Goal: Task Accomplishment & Management: Use online tool/utility

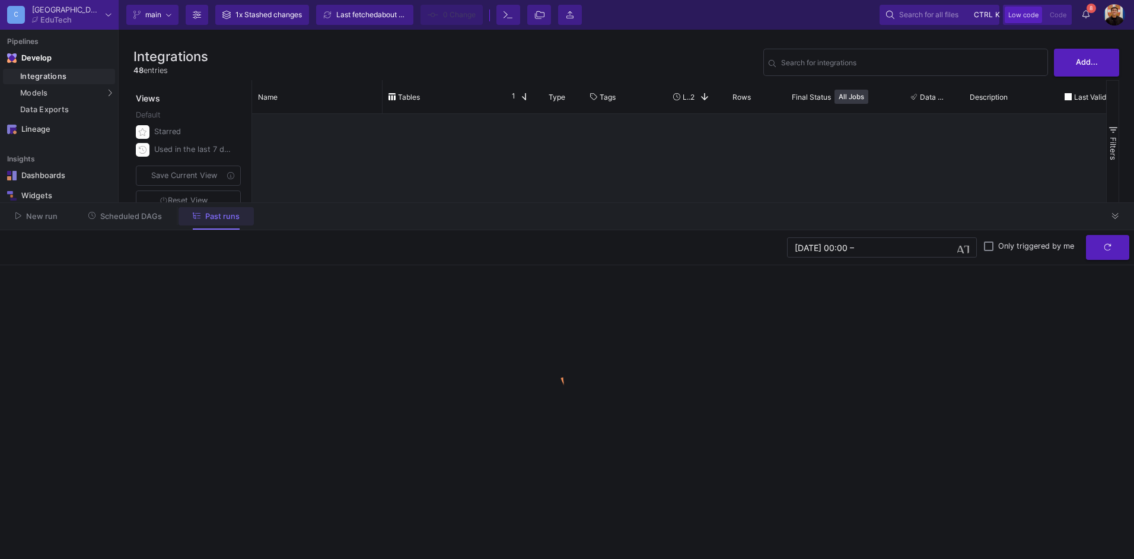
scroll to position [415, 0]
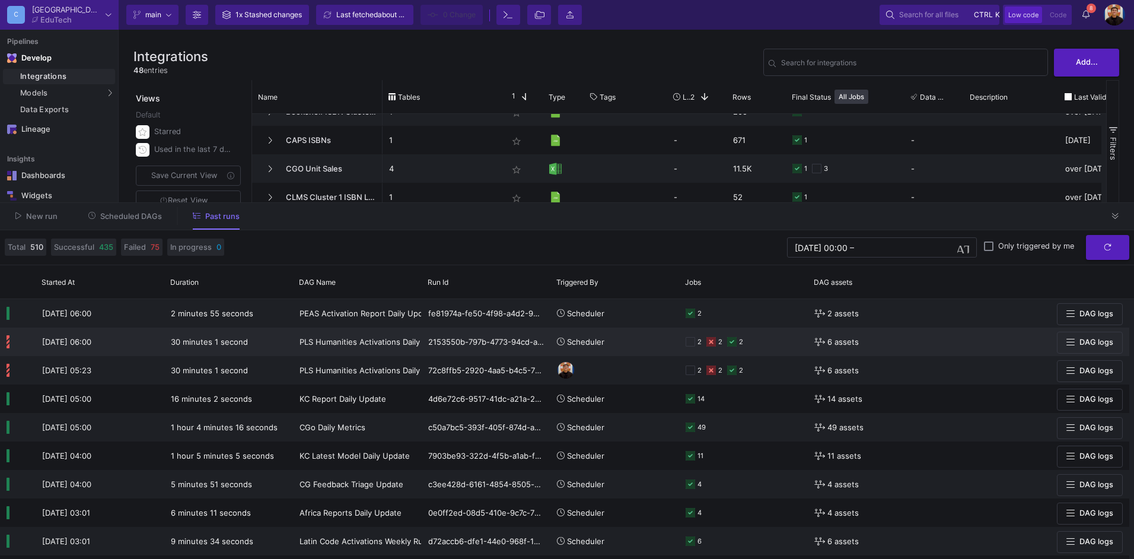
click at [763, 341] on div "2 2 2" at bounding box center [744, 341] width 116 height 27
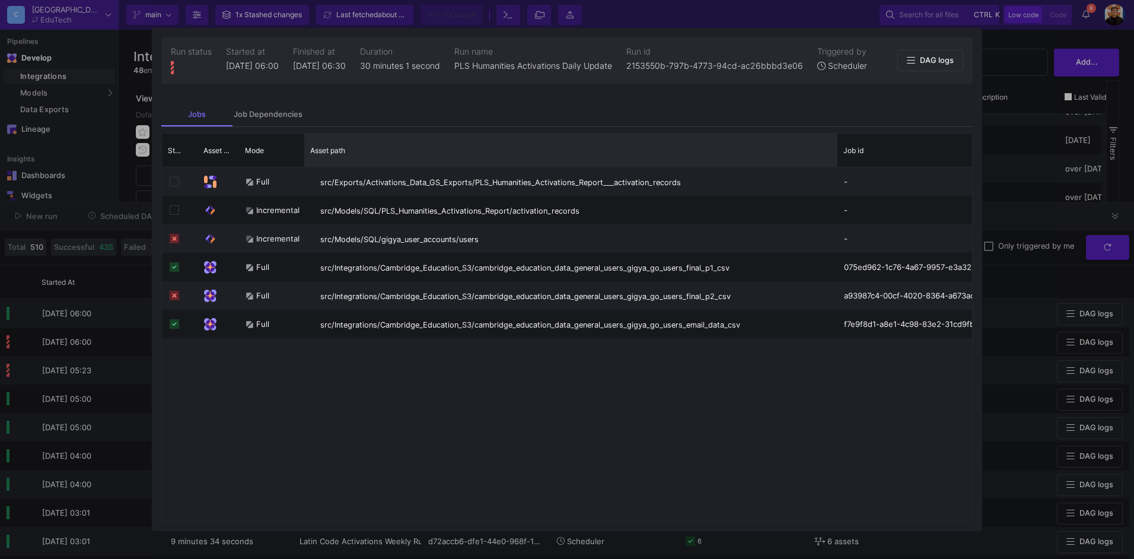
drag, startPoint x: 451, startPoint y: 142, endPoint x: 836, endPoint y: 128, distance: 385.3
click at [836, 128] on mat-tab-group "Jobs Job Dependencies Drag here to set row groups Drag here to set column label…" at bounding box center [567, 312] width 831 height 438
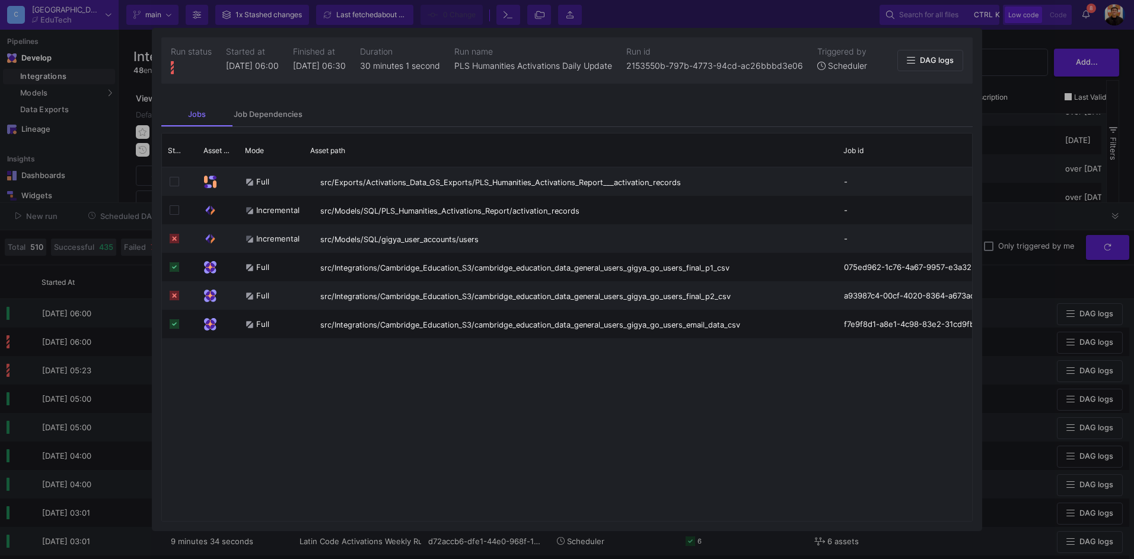
click at [1026, 168] on div at bounding box center [567, 279] width 1134 height 559
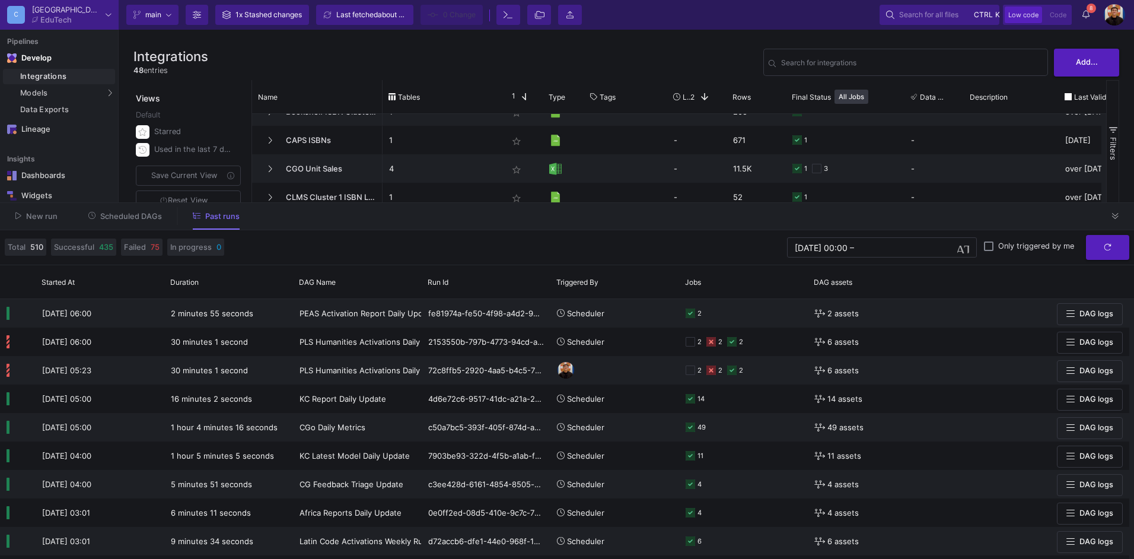
click at [128, 205] on div "New run Scheduled DAGs Past runs" at bounding box center [567, 216] width 1134 height 27
click at [128, 214] on span "Scheduled DAGs" at bounding box center [131, 216] width 62 height 9
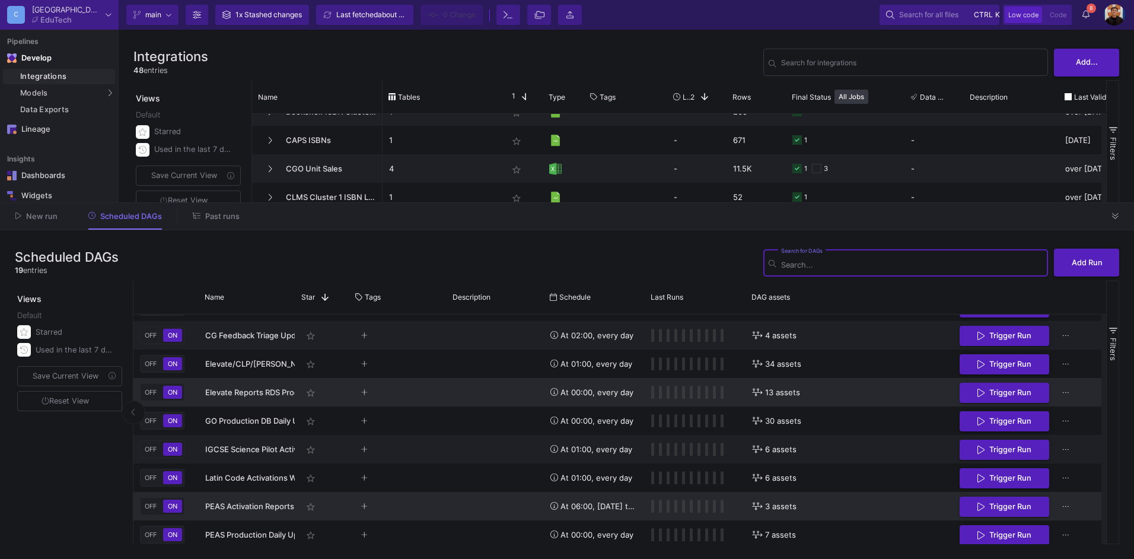
scroll to position [311, 0]
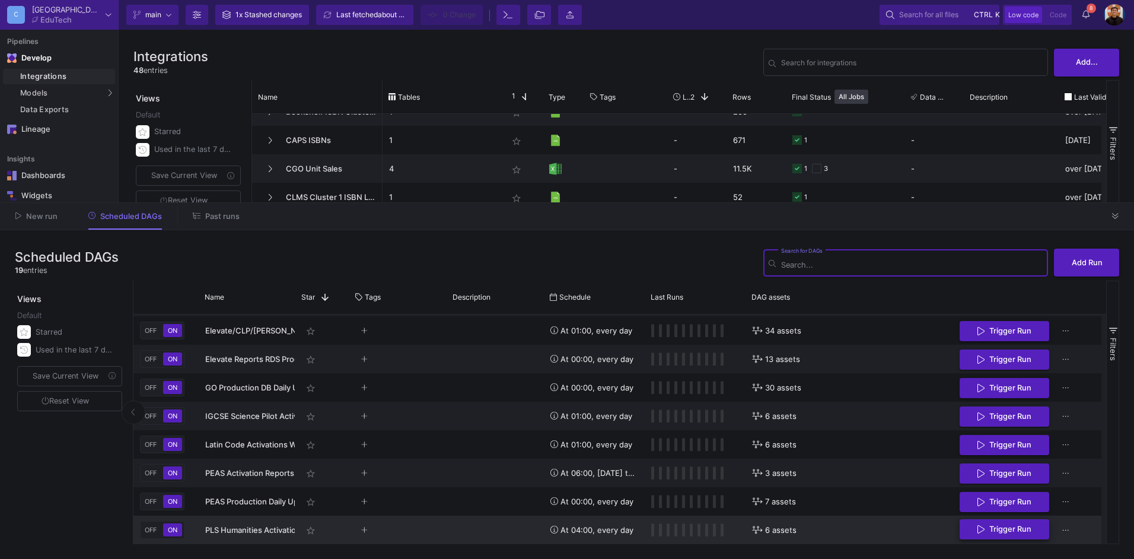
click at [993, 527] on span "Trigger Run" at bounding box center [1011, 528] width 42 height 9
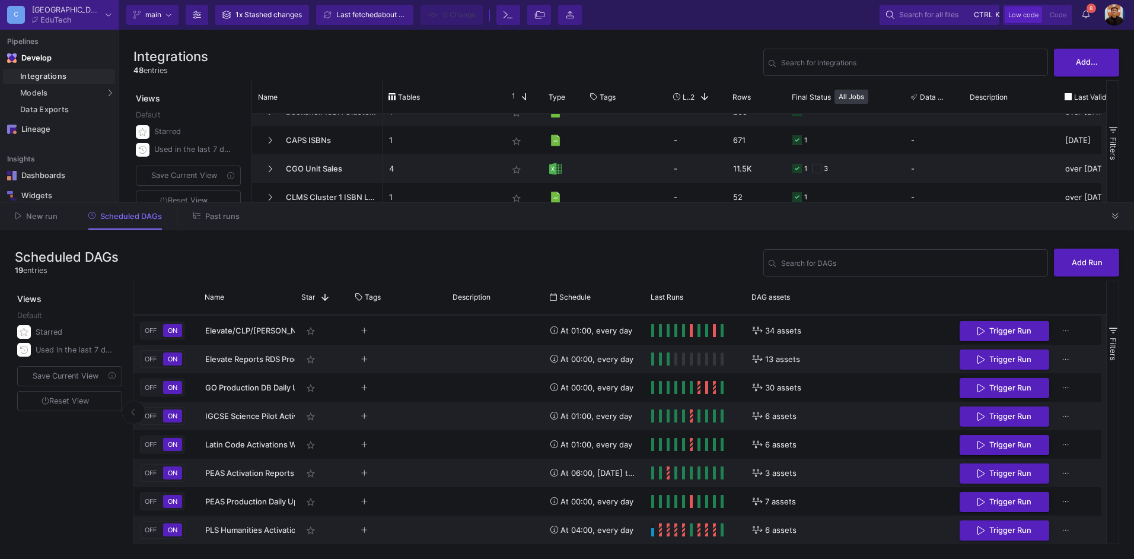
click at [202, 208] on button "Past runs" at bounding box center [216, 216] width 75 height 18
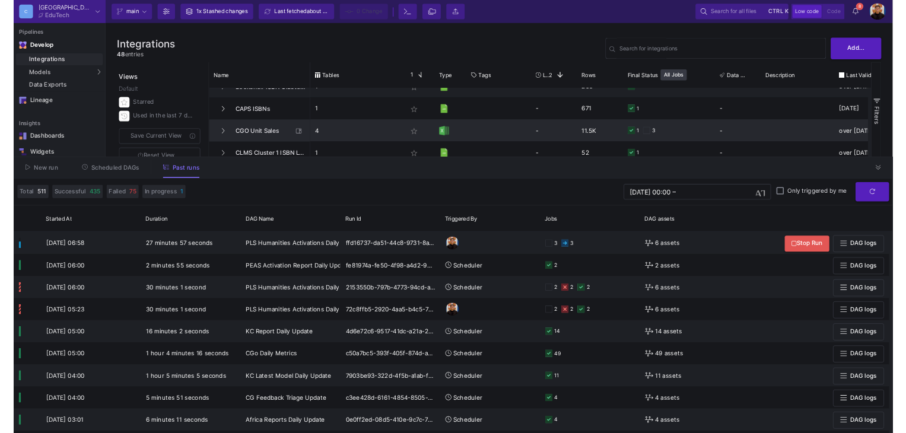
scroll to position [771, 0]
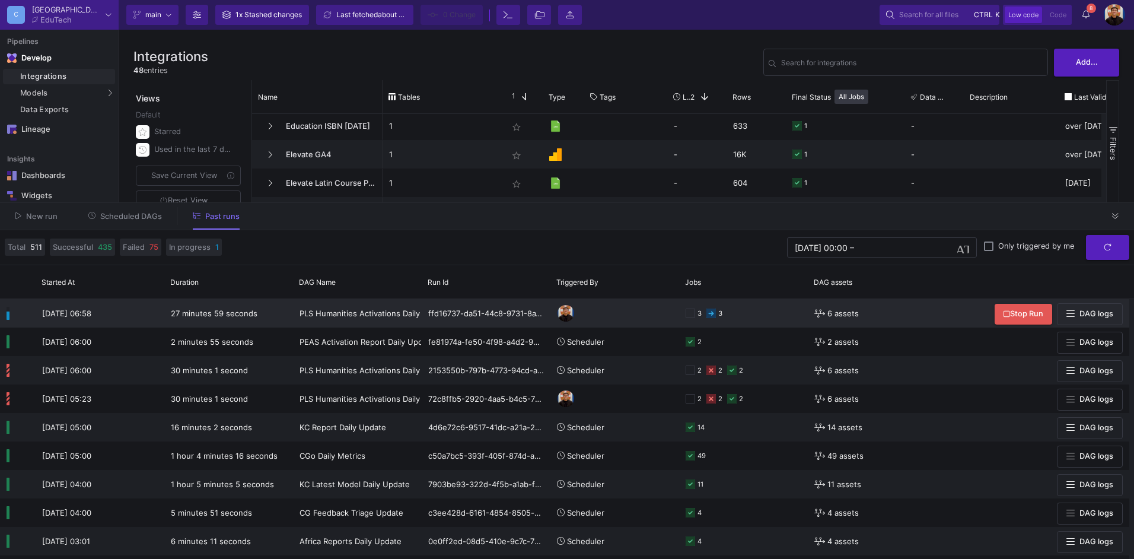
click at [342, 323] on div "PLS Humanities Activations Daily Update" at bounding box center [358, 314] width 116 height 28
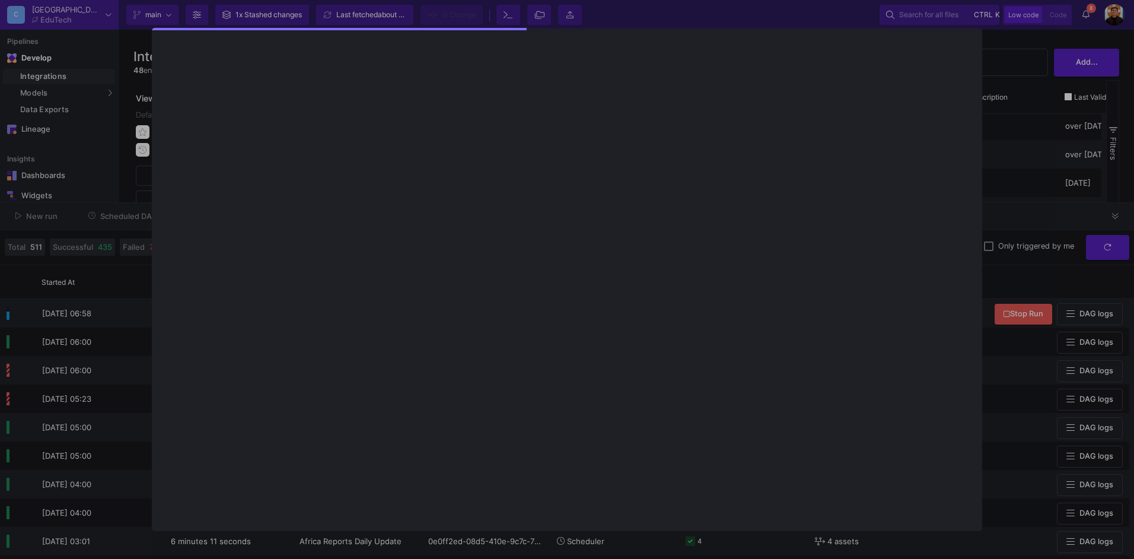
click at [1022, 185] on div at bounding box center [567, 279] width 1134 height 559
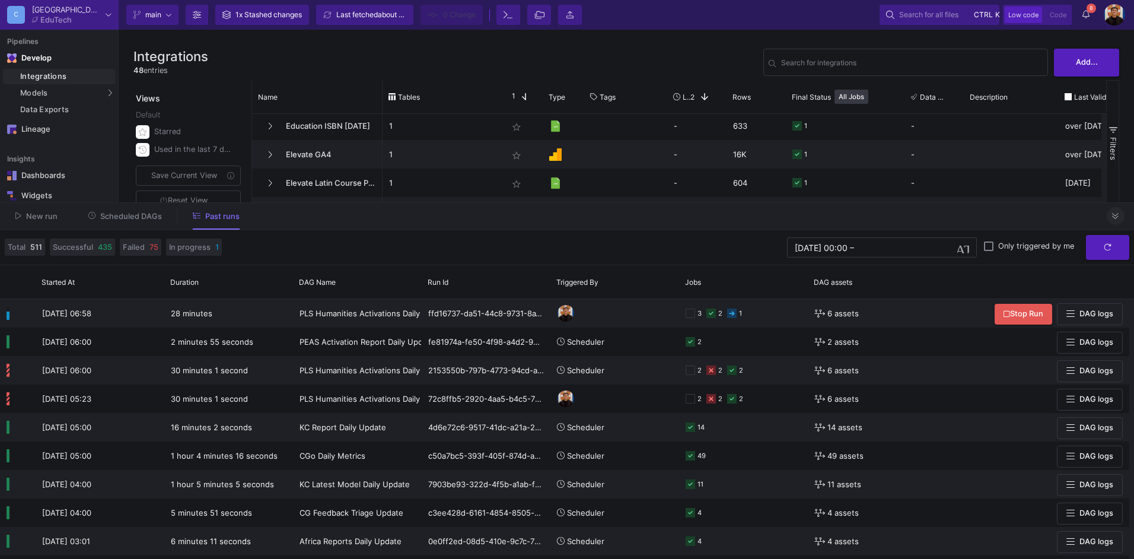
click at [1115, 215] on icon at bounding box center [1115, 216] width 7 height 6
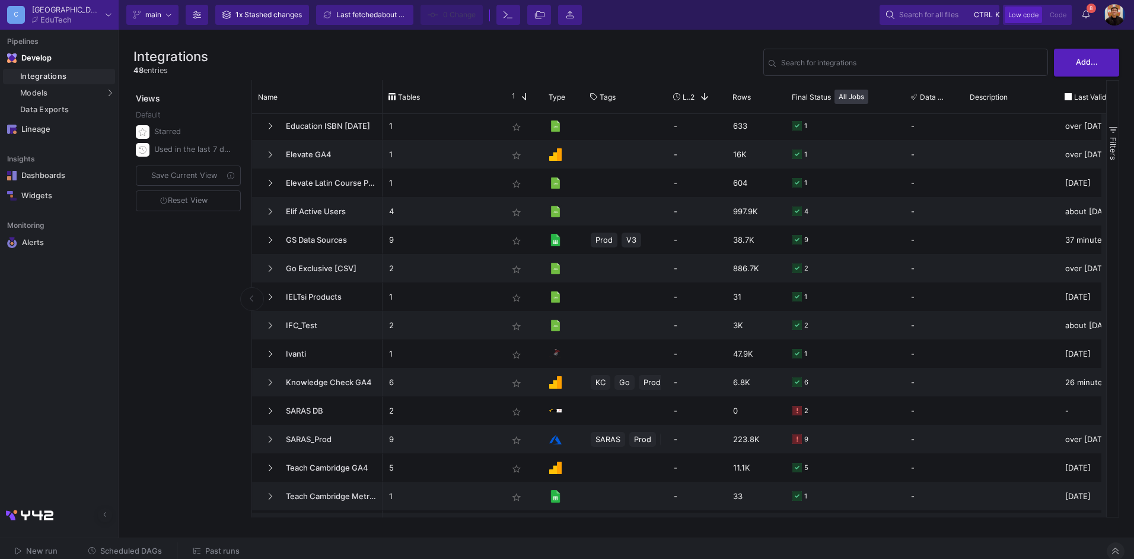
click at [218, 548] on span "Past runs" at bounding box center [222, 550] width 34 height 9
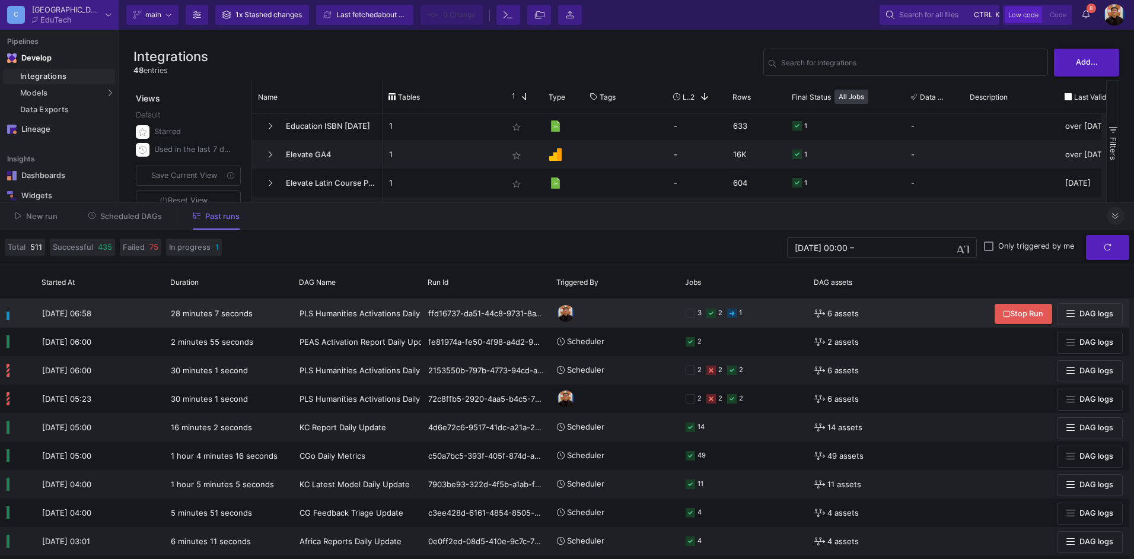
click at [637, 316] on y42-orchestration-triggered-by at bounding box center [615, 313] width 116 height 27
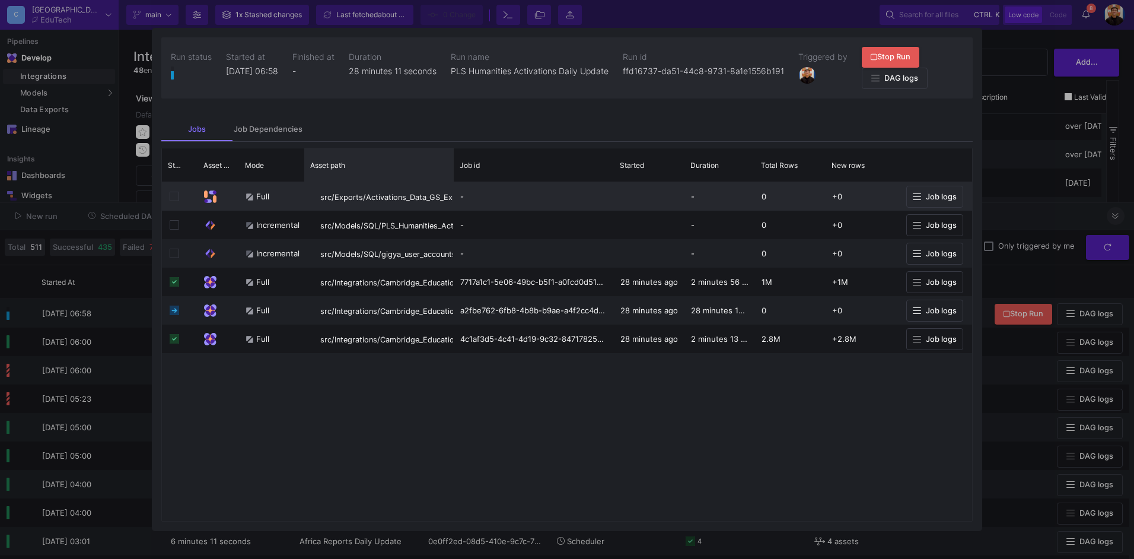
drag, startPoint x: 450, startPoint y: 156, endPoint x: 422, endPoint y: 206, distance: 57.9
click at [422, 206] on div "Status Asset Type Mode" at bounding box center [567, 334] width 810 height 373
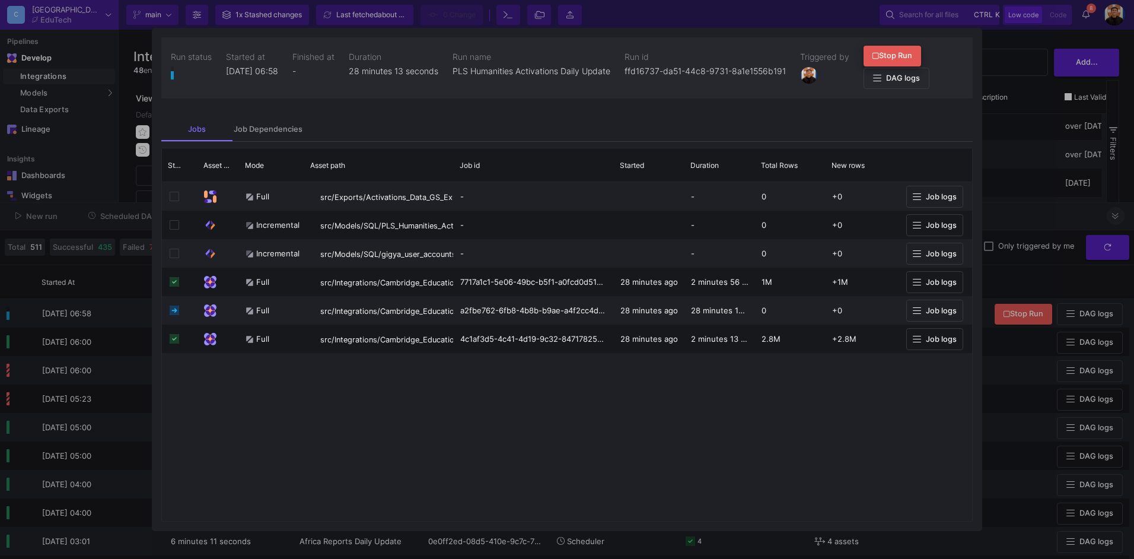
click at [912, 54] on span "Stop Run" at bounding box center [893, 55] width 40 height 9
click at [1048, 208] on div at bounding box center [567, 279] width 1134 height 559
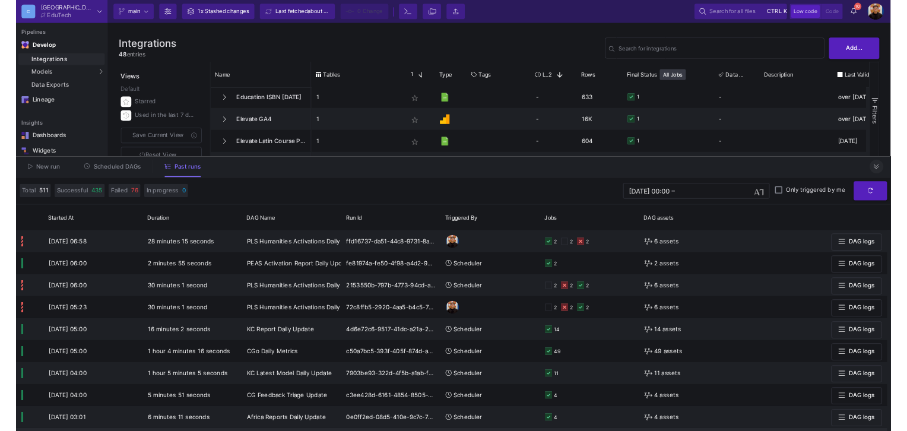
scroll to position [771, 0]
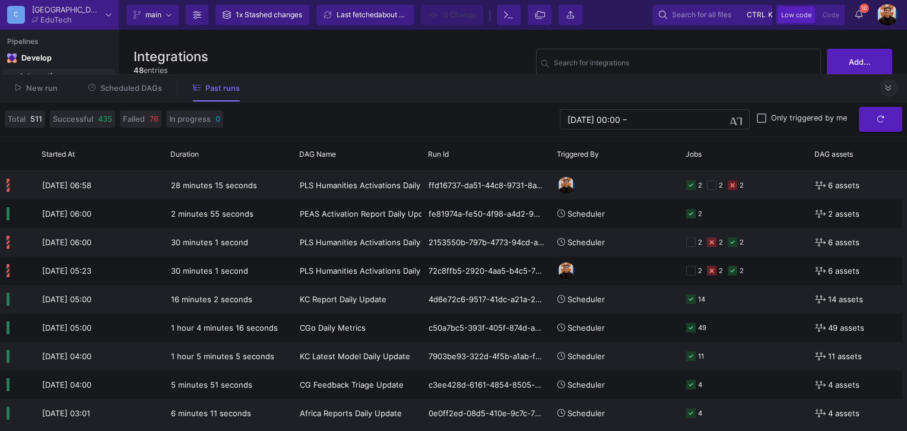
click at [882, 89] on button at bounding box center [888, 88] width 18 height 18
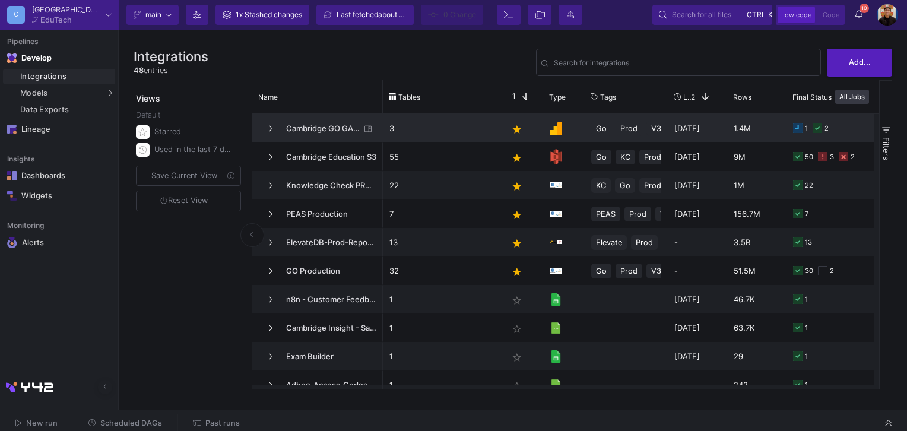
click at [440, 133] on p "3" at bounding box center [442, 129] width 106 height 28
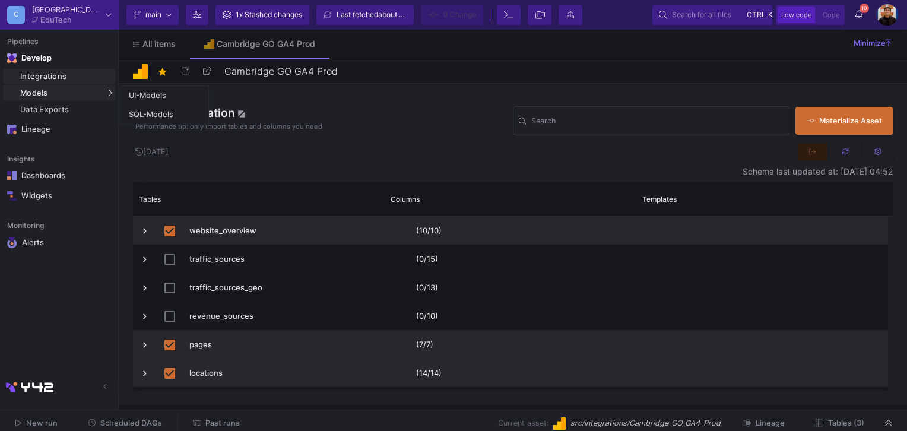
click at [152, 114] on div "SQL-Models" at bounding box center [151, 114] width 44 height 9
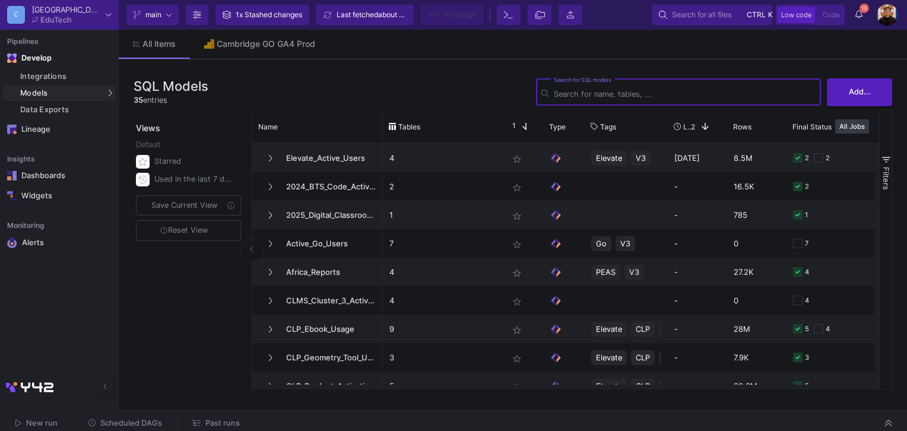
click at [230, 423] on span "Past runs" at bounding box center [222, 422] width 34 height 9
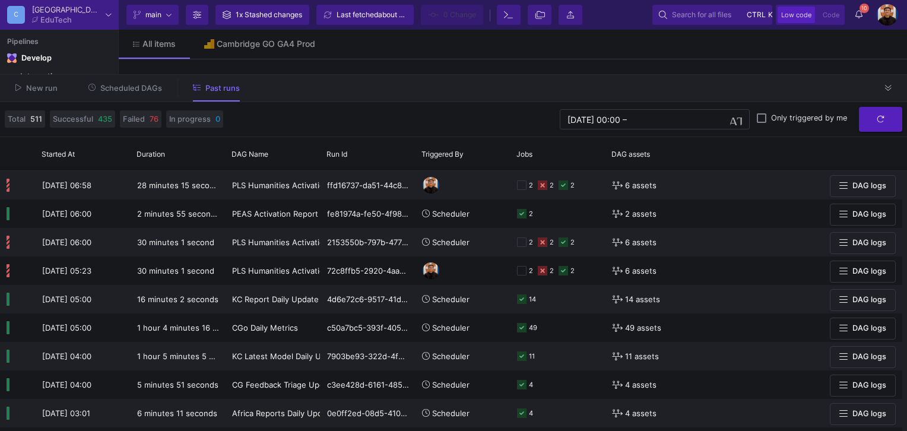
click at [131, 93] on button "Scheduled DAGs" at bounding box center [125, 88] width 103 height 18
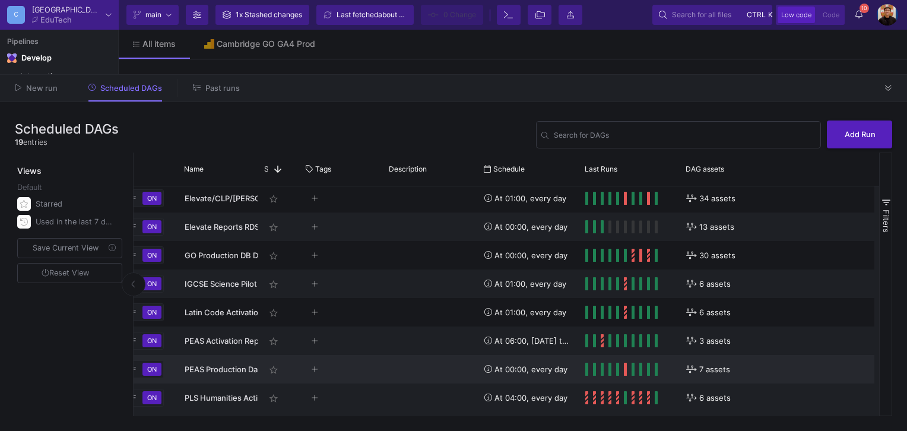
scroll to position [0, 182]
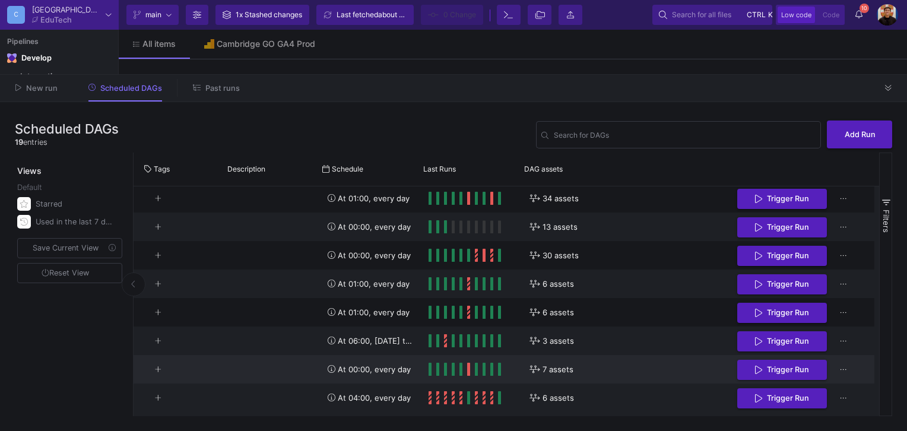
drag, startPoint x: 802, startPoint y: 390, endPoint x: 903, endPoint y: 394, distance: 100.9
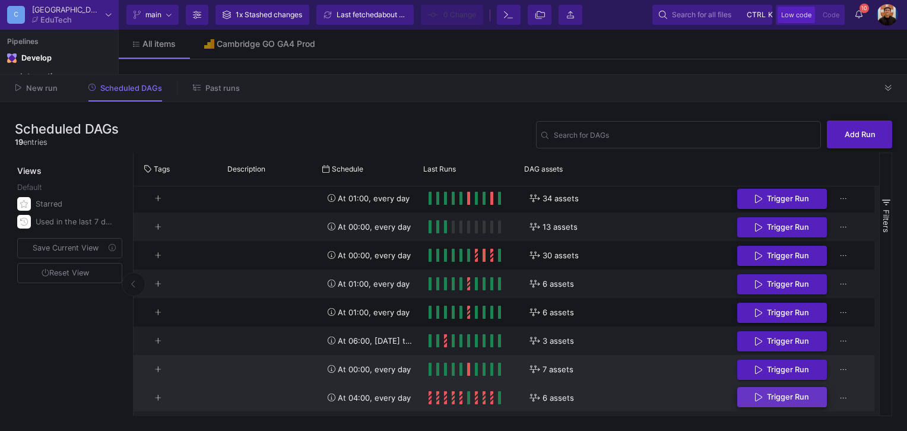
click at [757, 394] on span "Trigger Run" at bounding box center [782, 396] width 54 height 9
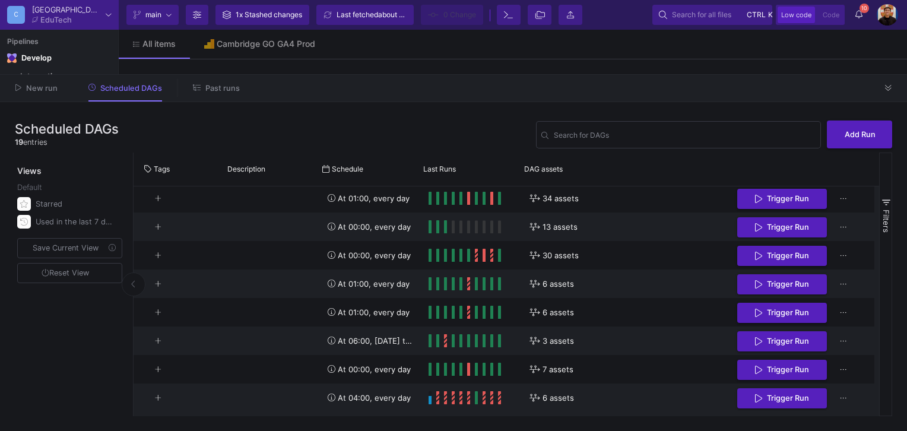
click at [895, 90] on button at bounding box center [888, 88] width 18 height 18
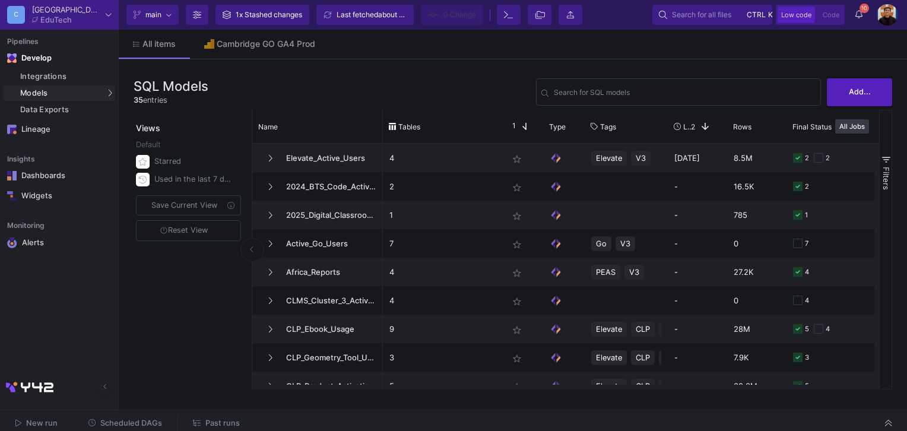
click at [165, 9] on span "main" at bounding box center [152, 15] width 38 height 18
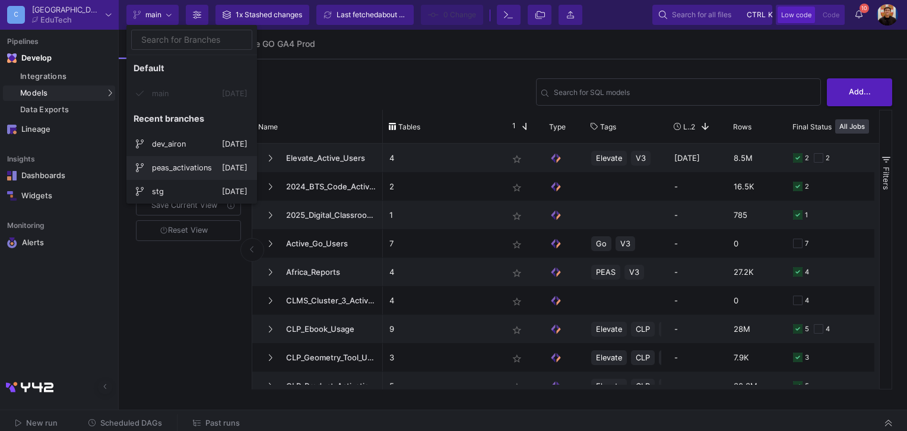
click at [199, 162] on span "peas_activations" at bounding box center [187, 168] width 70 height 28
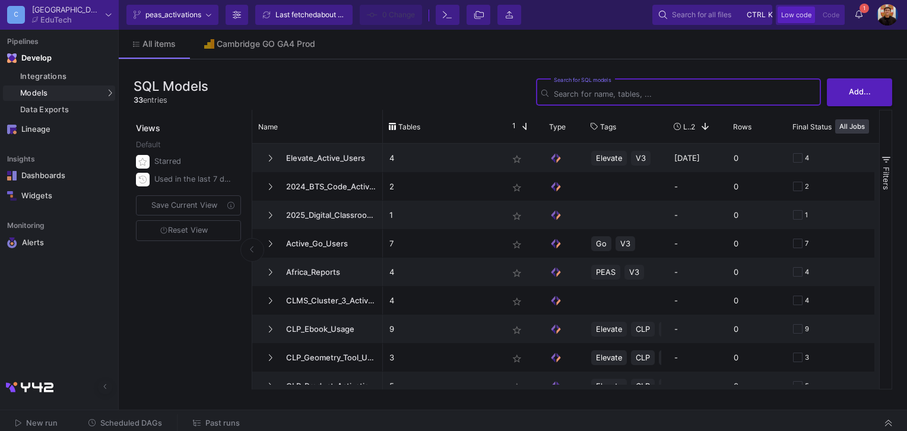
click at [621, 92] on input "Search for SQL models" at bounding box center [685, 94] width 262 height 9
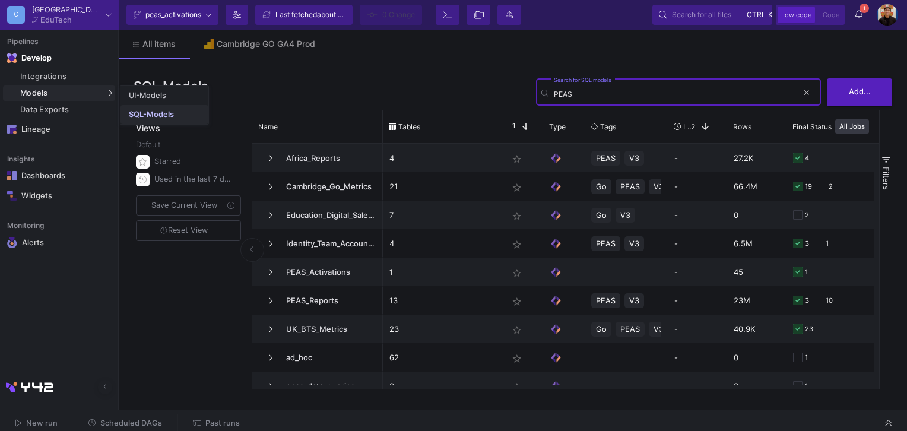
type input "PEAS"
drag, startPoint x: 157, startPoint y: 112, endPoint x: 209, endPoint y: 112, distance: 52.2
click at [157, 112] on div "SQL-Models" at bounding box center [151, 114] width 45 height 9
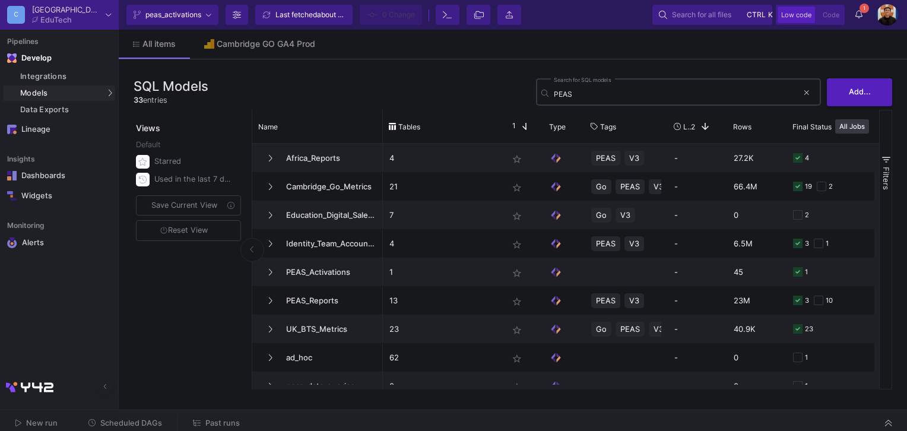
click at [601, 93] on input "PEAS" at bounding box center [676, 94] width 244 height 9
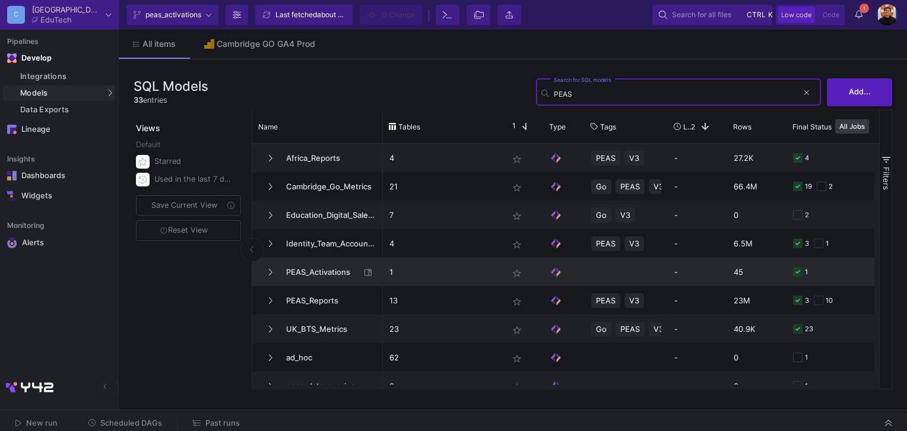
click at [441, 278] on p "1" at bounding box center [442, 272] width 106 height 28
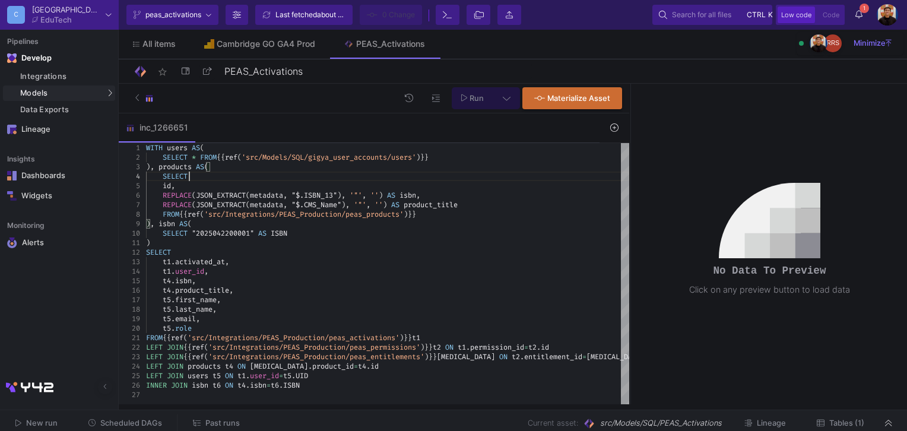
click at [243, 181] on div "id ," at bounding box center [387, 185] width 483 height 9
click at [539, 183] on div "id ," at bounding box center [387, 185] width 483 height 9
click at [237, 21] on fa-icon at bounding box center [237, 15] width 8 height 18
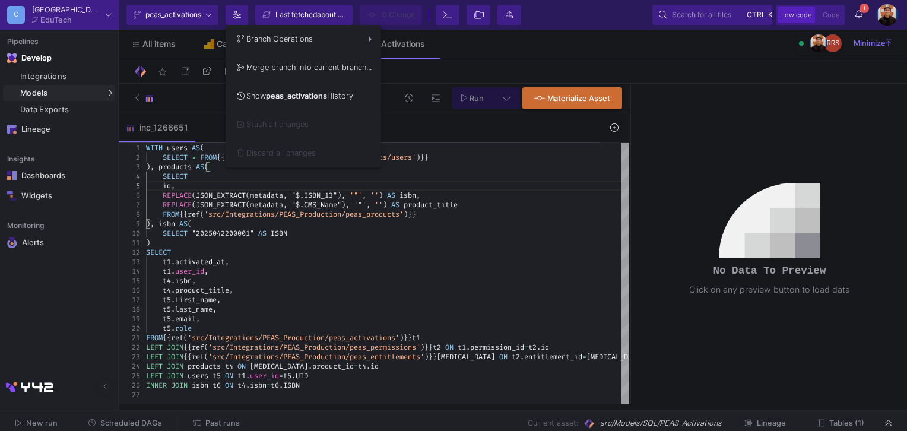
click at [195, 116] on div at bounding box center [453, 215] width 907 height 431
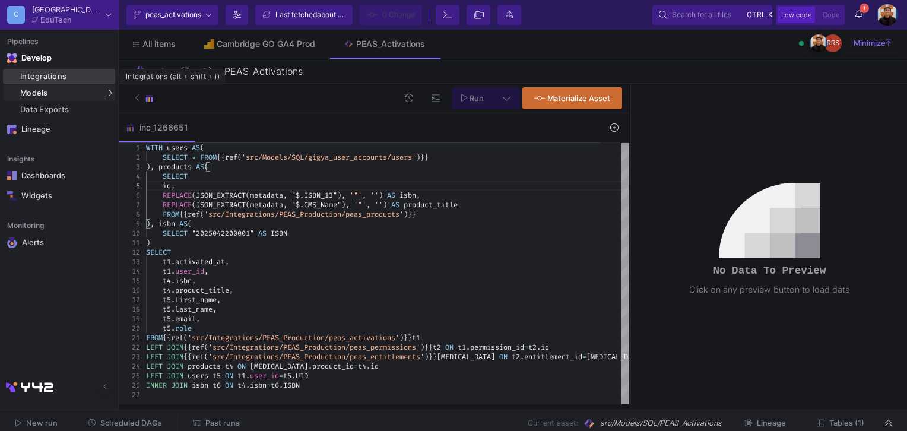
click at [58, 78] on div "Integrations" at bounding box center [66, 76] width 92 height 9
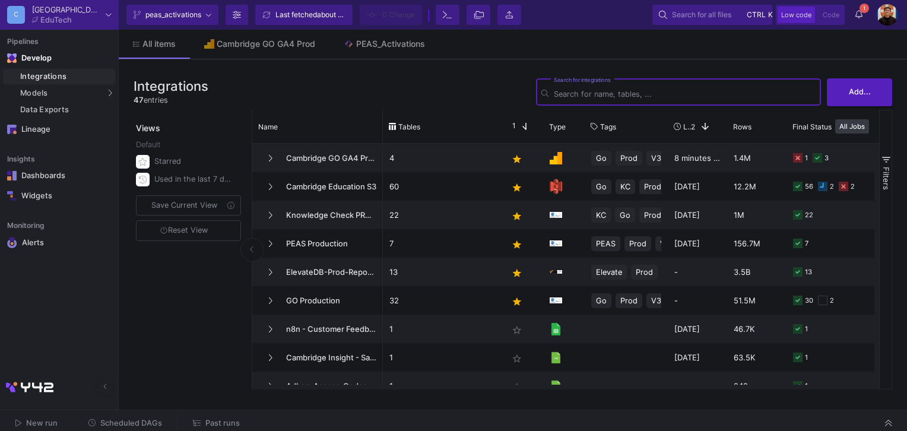
click at [204, 15] on span "peas_activations" at bounding box center [172, 15] width 78 height 18
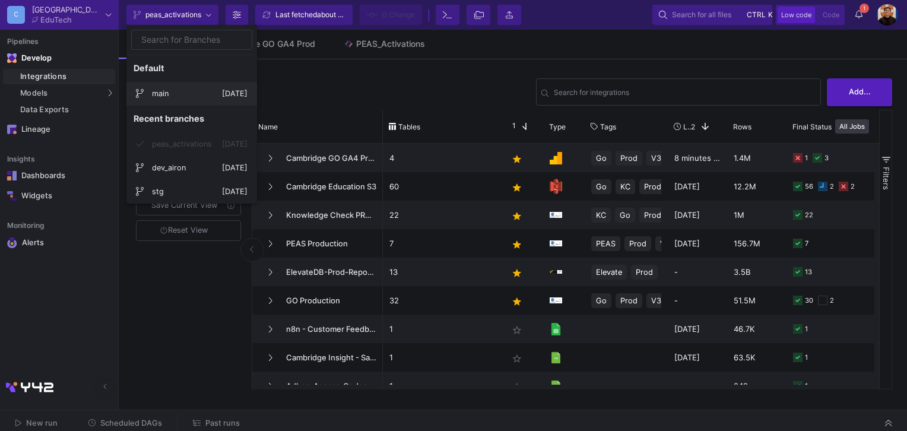
click at [222, 94] on span "3 days ago" at bounding box center [235, 93] width 26 height 9
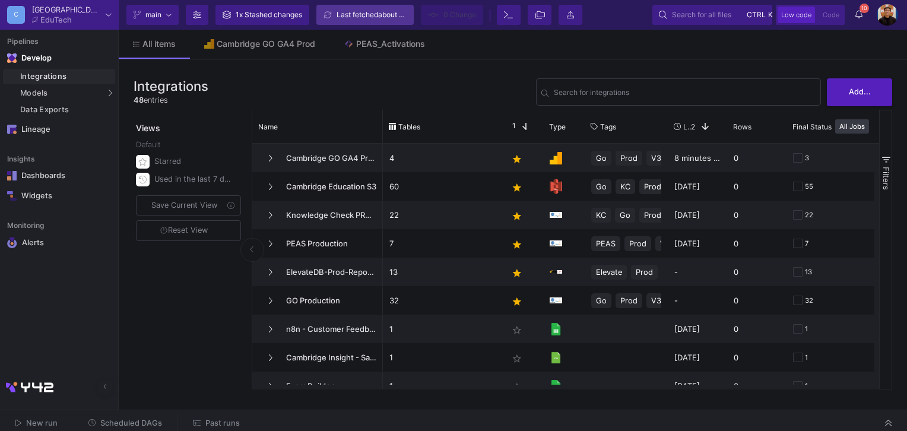
click at [358, 11] on div "Last fetched about 2 hours ago" at bounding box center [371, 15] width 71 height 18
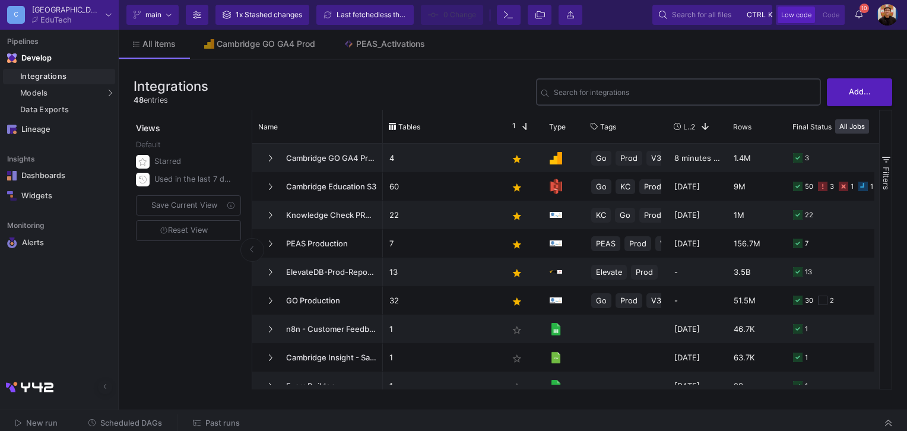
click at [636, 78] on div "Search for integrations" at bounding box center [685, 91] width 262 height 29
click at [104, 95] on div "Models" at bounding box center [59, 92] width 112 height 15
click at [154, 108] on link "SQL-Models" at bounding box center [164, 114] width 88 height 19
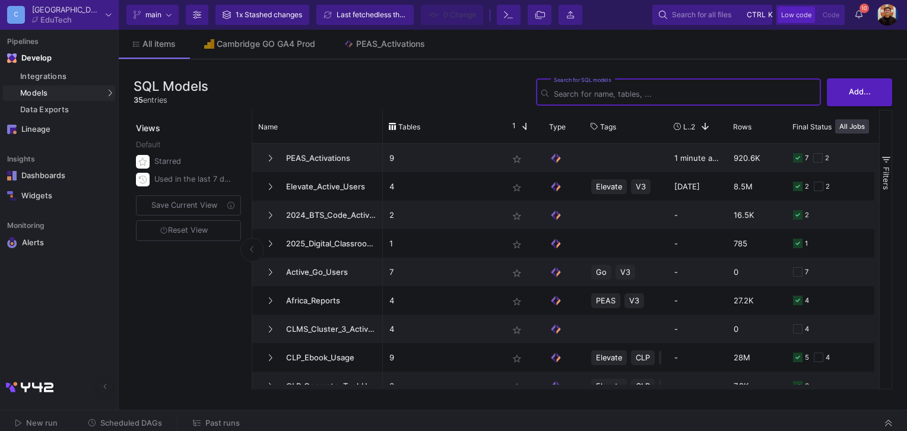
click at [579, 97] on input "Search for SQL models" at bounding box center [685, 94] width 262 height 9
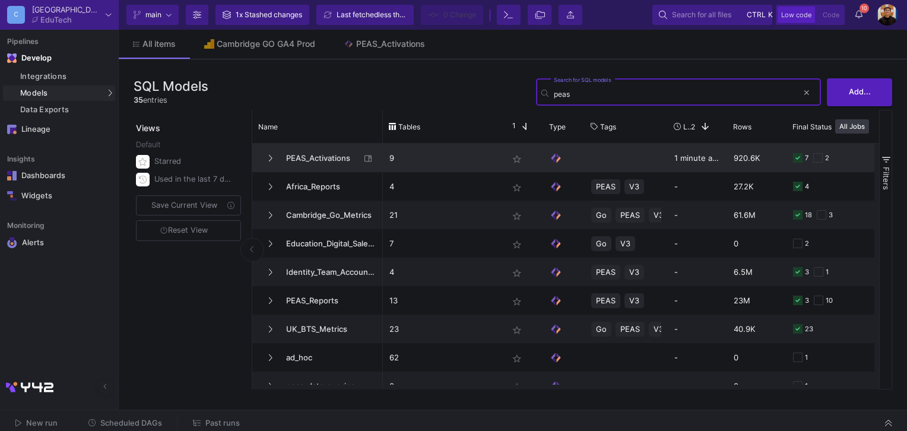
type input "peas"
click at [336, 151] on span "PEAS_Activations" at bounding box center [319, 158] width 81 height 28
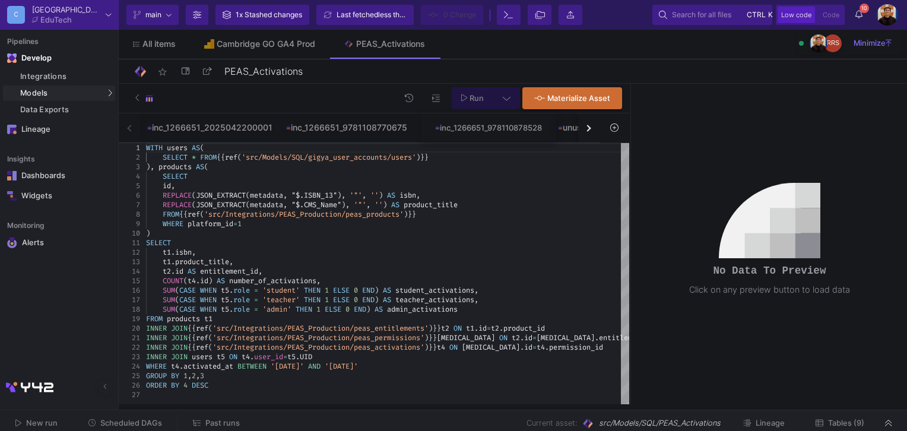
drag, startPoint x: 438, startPoint y: 132, endPoint x: 446, endPoint y: 132, distance: 7.1
click at [560, 128] on img at bounding box center [560, 127] width 5 height 5
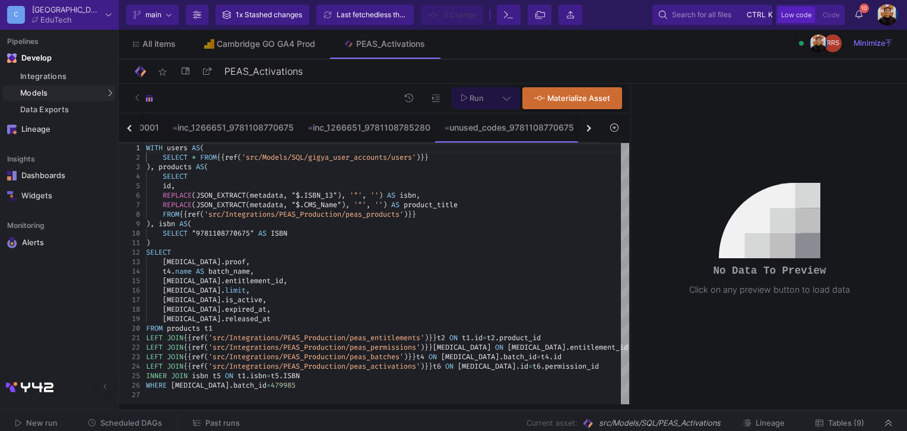
click at [586, 128] on div "button" at bounding box center [587, 128] width 7 height 7
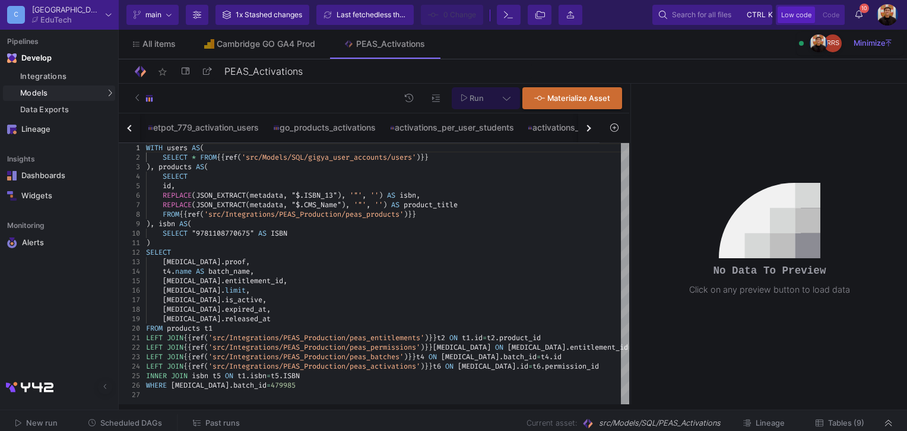
click at [586, 128] on div "inc_1266651_2025042200001 inc_1266651_9781108770675 inc_1266651_9781108785280 u…" at bounding box center [359, 128] width 481 height 30
click at [520, 129] on div "activations_per_user_teachers" at bounding box center [504, 127] width 123 height 9
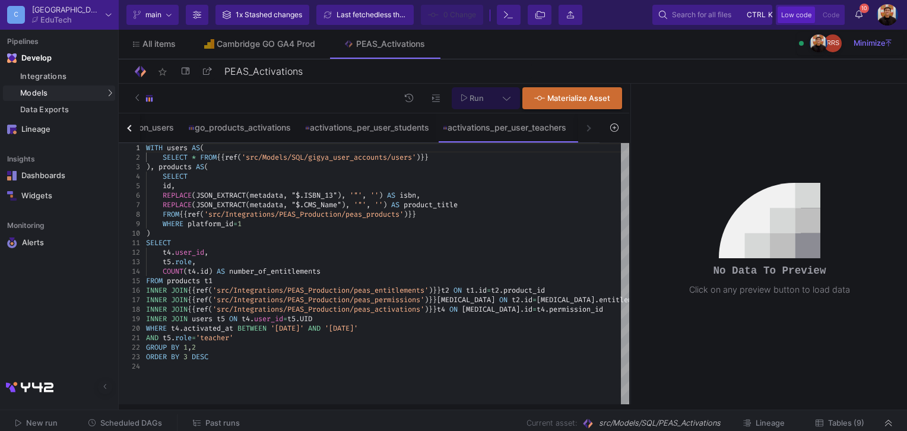
click at [165, 20] on span "main" at bounding box center [152, 15] width 38 height 18
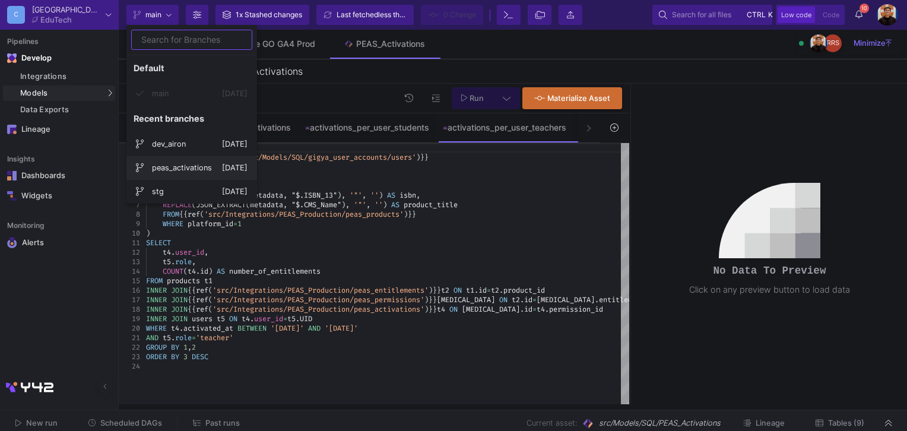
click at [195, 164] on span "peas_activations" at bounding box center [187, 168] width 70 height 28
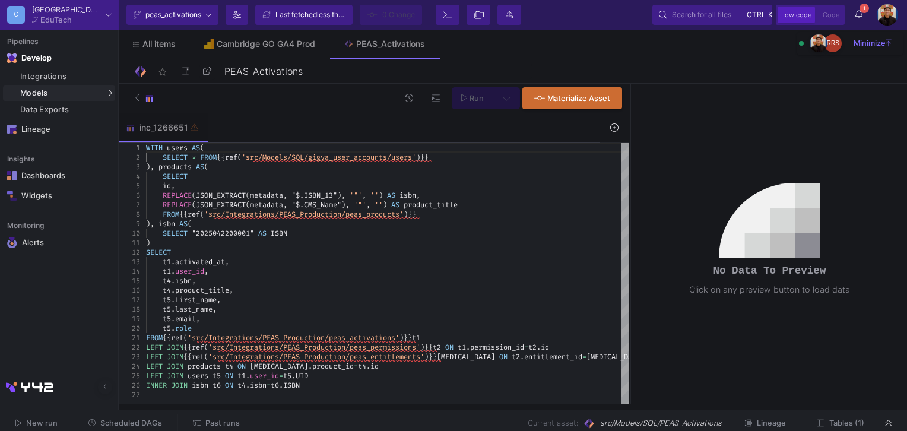
click at [435, 192] on div "REPLACE ( JSON_EXTRACT ( metadata , "$.ISBN_13" ), '"' , '' ) AS isbn ," at bounding box center [387, 194] width 483 height 9
click at [152, 115] on div "SQL-Models" at bounding box center [151, 114] width 45 height 9
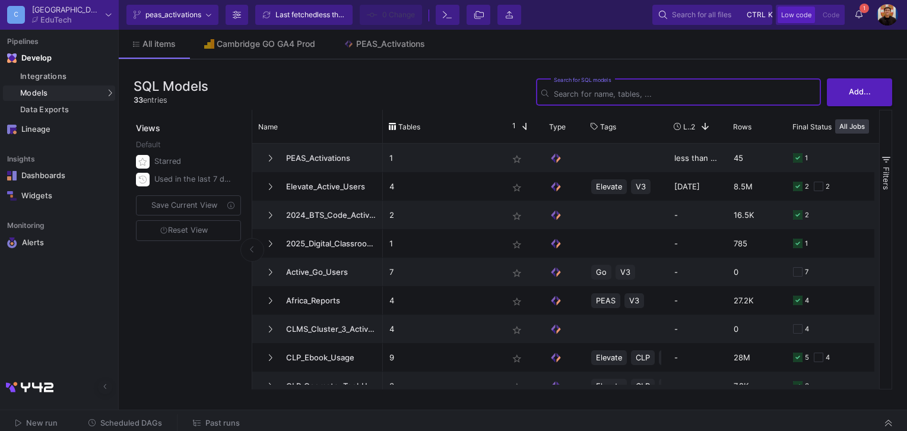
click at [234, 14] on icon at bounding box center [237, 15] width 8 height 8
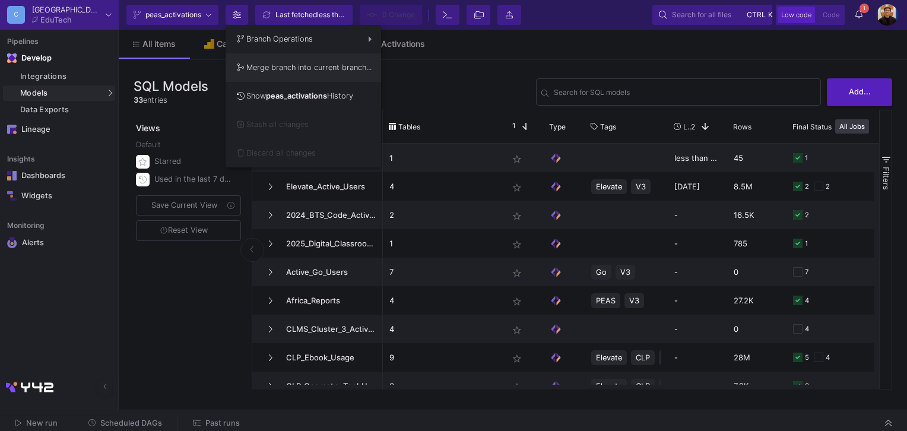
click at [337, 71] on button "Merge branch into current branch..." at bounding box center [302, 67] width 155 height 28
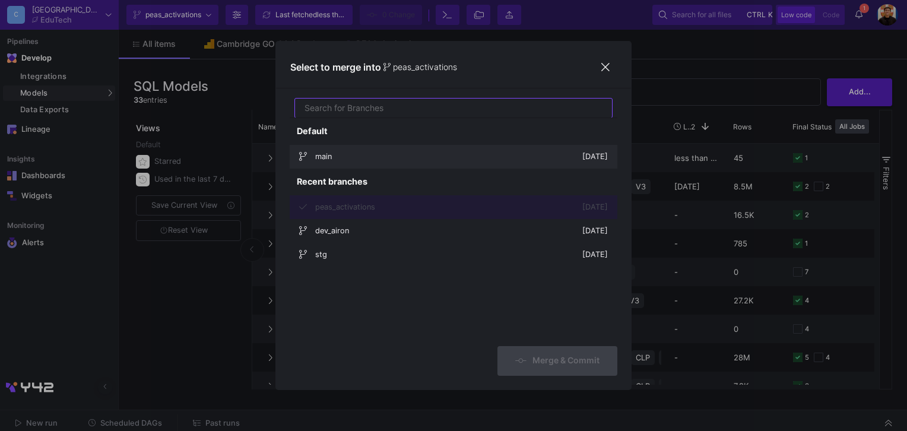
click at [363, 155] on span "main" at bounding box center [448, 156] width 267 height 28
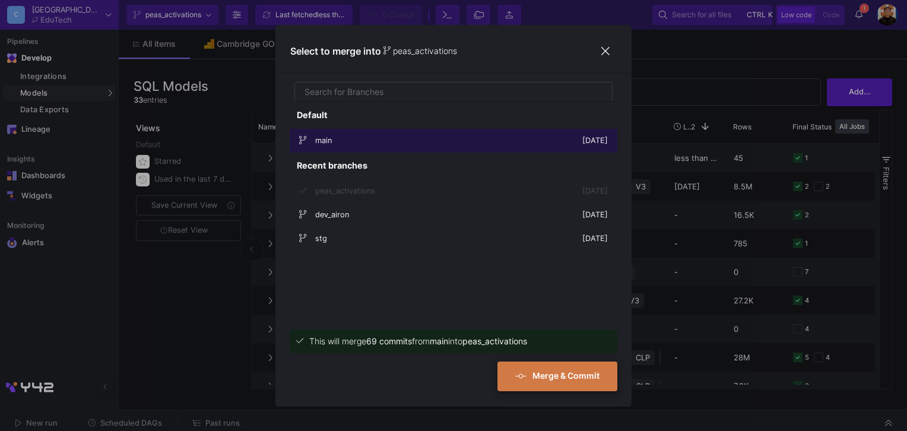
click at [574, 374] on span "Merge & Commit" at bounding box center [557, 375] width 84 height 10
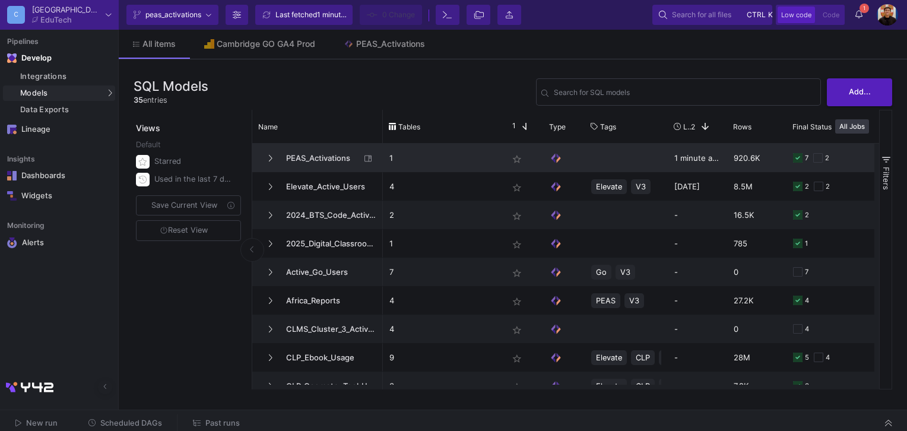
click at [323, 160] on span "PEAS_Activations" at bounding box center [319, 158] width 81 height 28
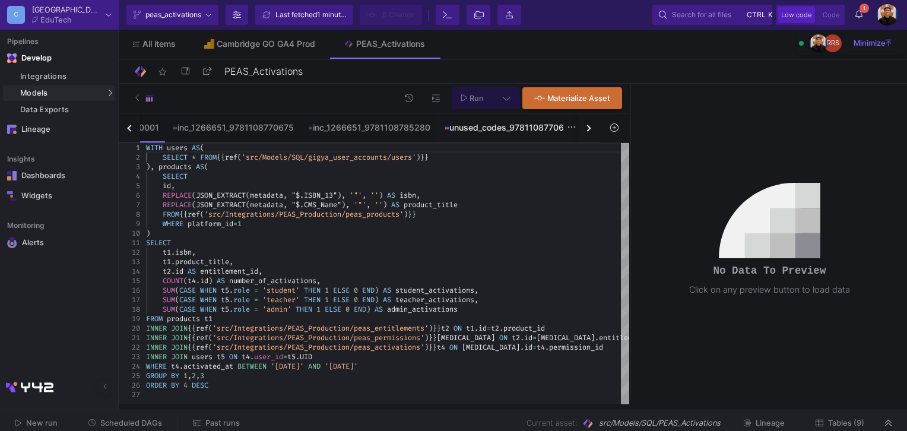
click at [573, 132] on div "unused_codes_9781108770675" at bounding box center [508, 127] width 129 height 9
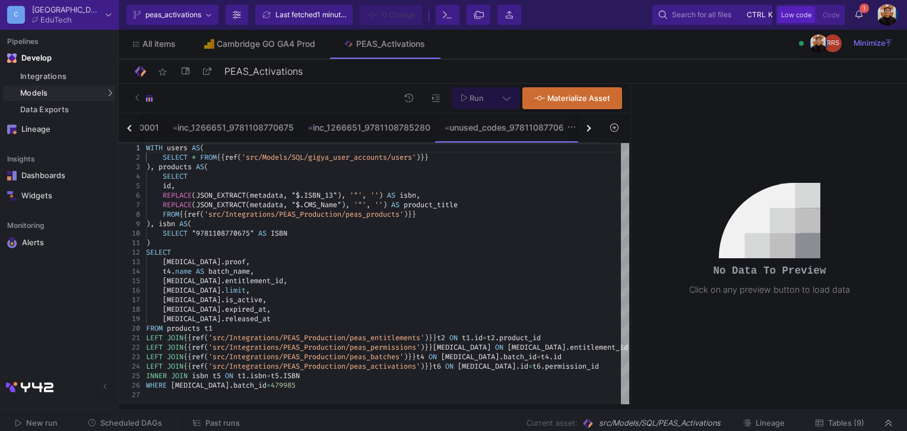
click at [576, 132] on button at bounding box center [571, 126] width 18 height 18
click at [580, 130] on div at bounding box center [453, 215] width 907 height 431
click at [590, 126] on div "button" at bounding box center [587, 128] width 7 height 7
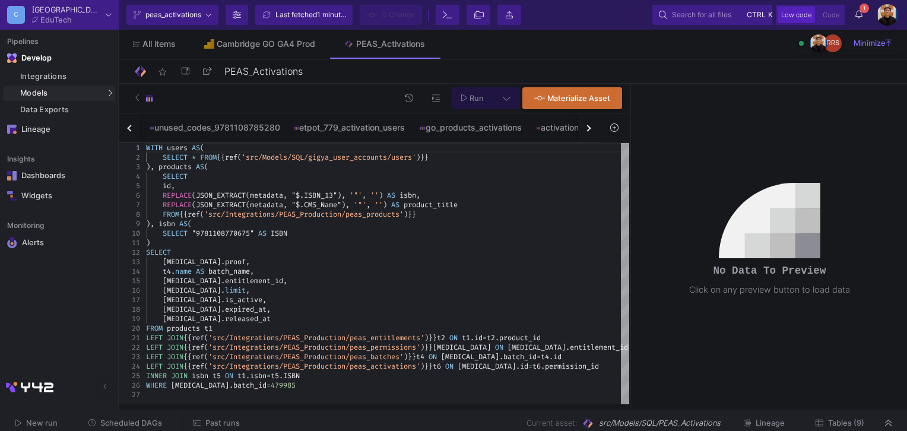
click at [590, 126] on div "button" at bounding box center [587, 128] width 7 height 7
click at [590, 126] on div "inc_1266651_2025042200001 inc_1266651_9781108770675 inc_1266651_9781108785280 u…" at bounding box center [359, 128] width 481 height 30
click at [206, 18] on fa-icon at bounding box center [208, 15] width 5 height 18
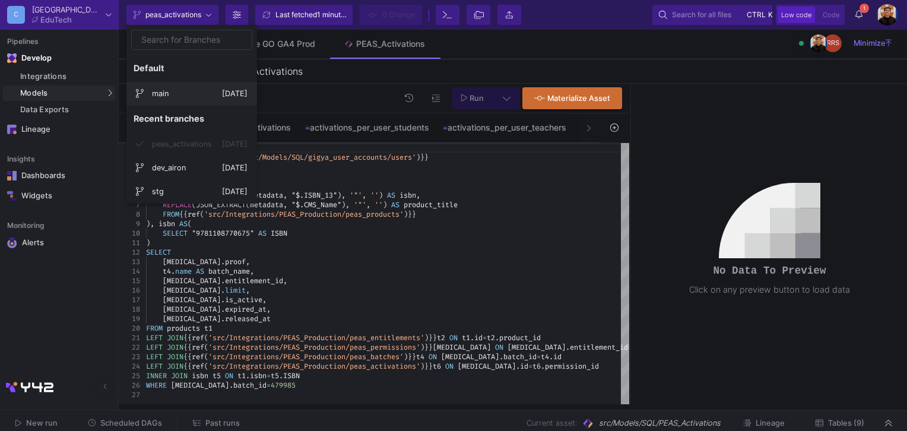
click at [184, 94] on span "main" at bounding box center [187, 94] width 70 height 28
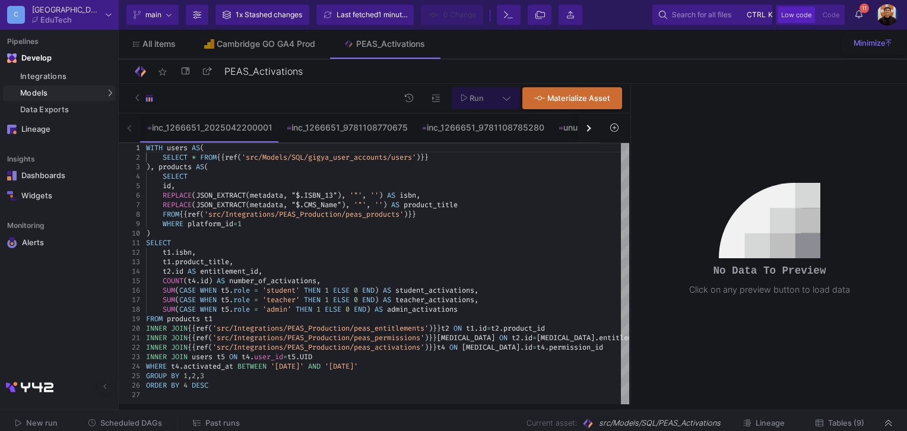
click at [587, 129] on div "button" at bounding box center [587, 128] width 7 height 7
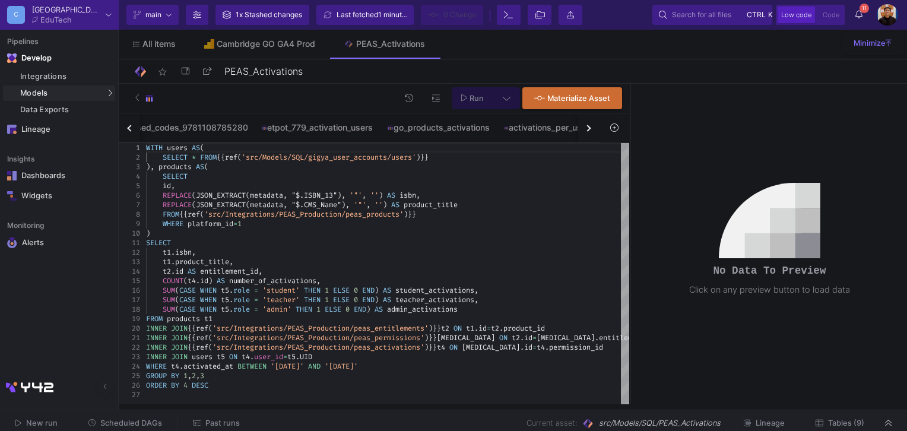
click at [587, 129] on div "button" at bounding box center [587, 128] width 7 height 7
click at [587, 129] on div "inc_1266651_2025042200001 inc_1266651_9781108770675 inc_1266651_9781108785280 u…" at bounding box center [359, 128] width 481 height 30
click at [529, 128] on div "activations_per_user_teachers" at bounding box center [498, 127] width 135 height 9
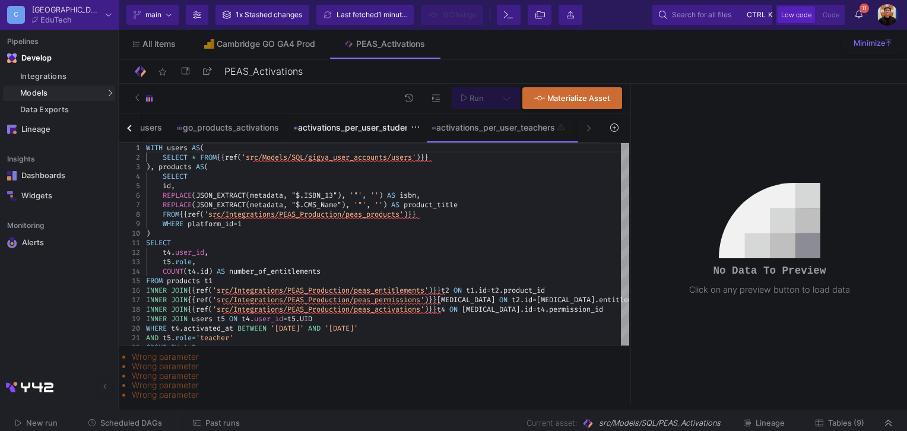
click at [361, 125] on div "activations_per_user_students" at bounding box center [355, 127] width 124 height 9
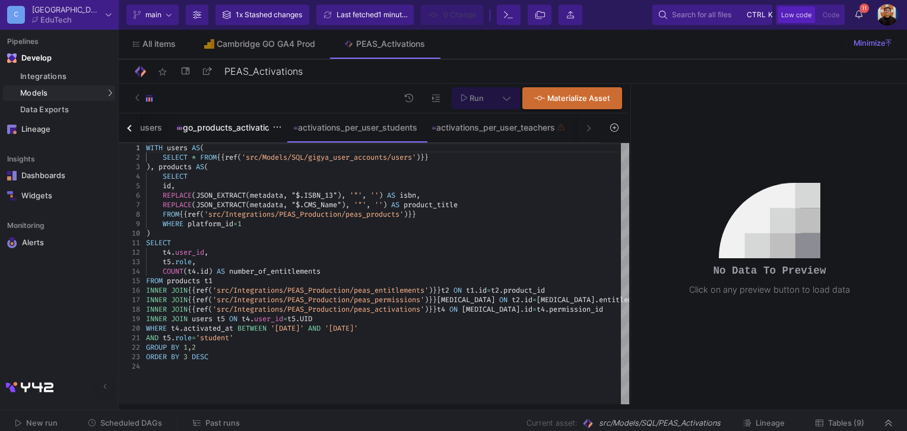
click at [220, 132] on div "go_products_activations" at bounding box center [227, 127] width 116 height 28
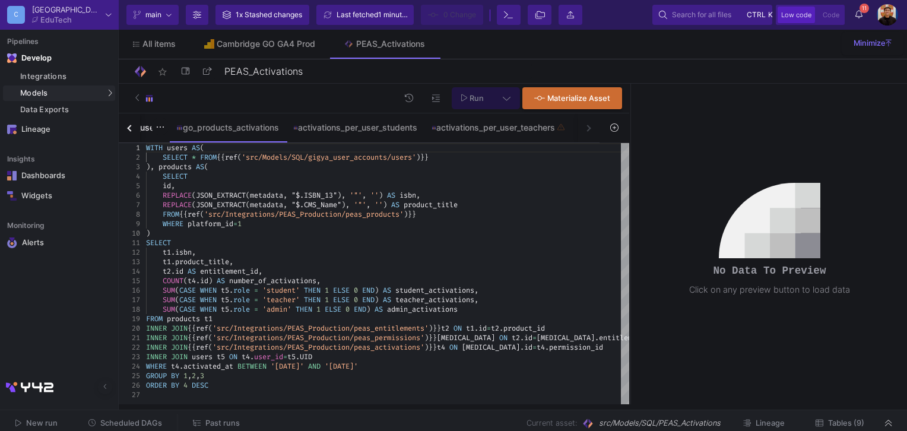
click at [142, 128] on div "etpot_779_activation_users" at bounding box center [106, 127] width 111 height 9
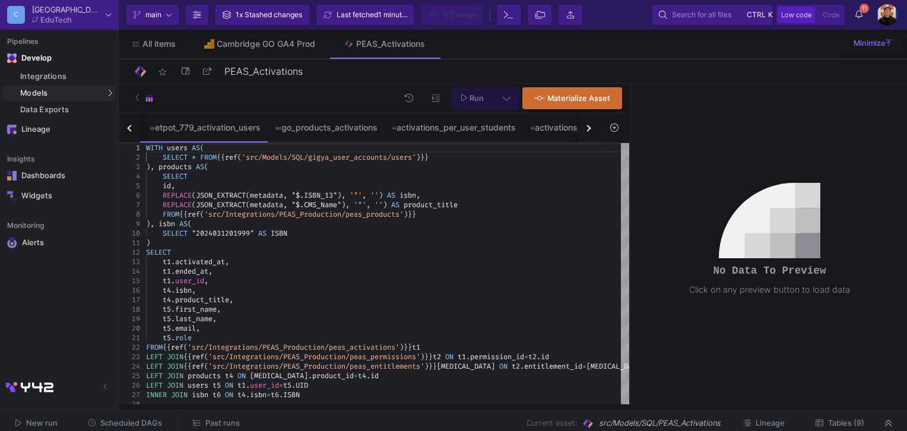
click at [138, 131] on button "button" at bounding box center [129, 127] width 21 height 29
click at [190, 130] on div "inc_1266651_9781108785280" at bounding box center [225, 127] width 122 height 9
click at [127, 126] on div "button" at bounding box center [130, 128] width 7 height 7
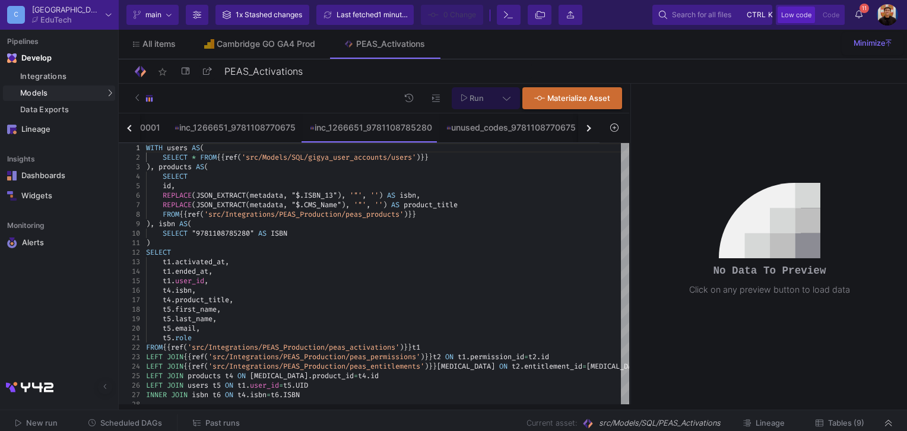
click at [127, 126] on div "button" at bounding box center [130, 128] width 7 height 7
click at [127, 126] on div "inc_1266651_2025042200001 inc_1266651_9781108770675 inc_1266651_9781108785280 u…" at bounding box center [359, 128] width 481 height 30
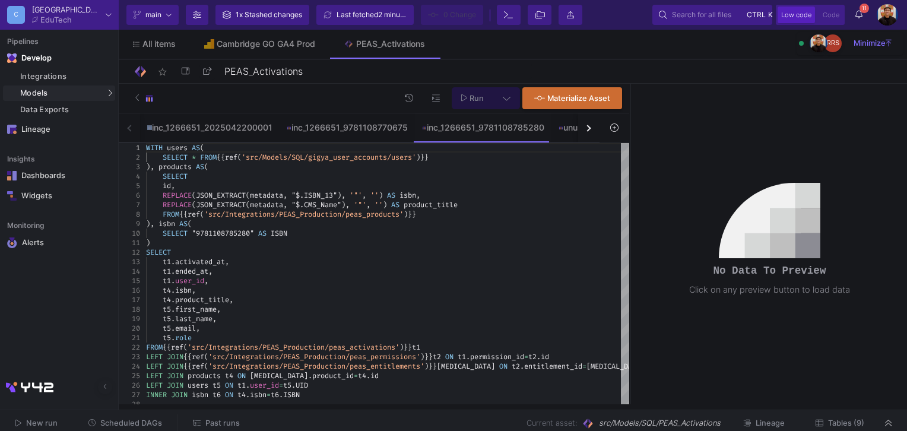
click at [587, 125] on div "button" at bounding box center [587, 128] width 7 height 7
click at [587, 124] on button "button" at bounding box center [588, 127] width 21 height 29
click at [587, 125] on div "button" at bounding box center [587, 128] width 7 height 7
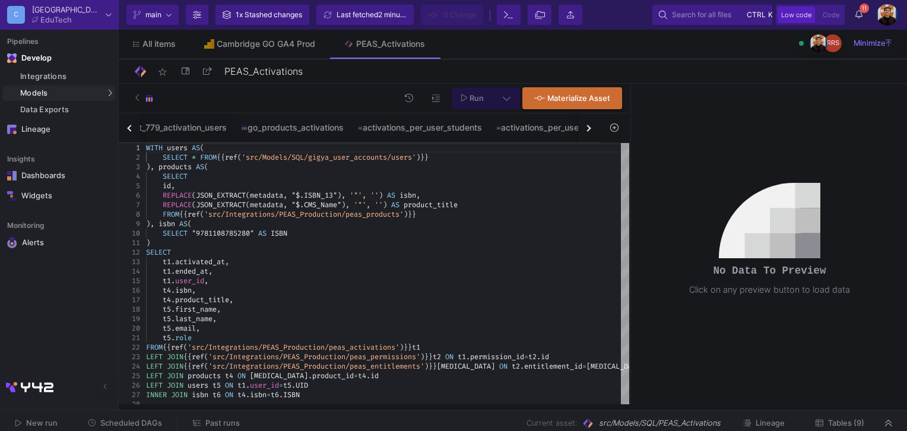
click at [587, 125] on div "button" at bounding box center [587, 128] width 7 height 7
click at [587, 124] on div "inc_1266651_2025042200001 inc_1266651_9781108770675 inc_1266651_9781108785280 u…" at bounding box center [359, 128] width 481 height 30
click at [478, 138] on div "activations_per_user_teachers" at bounding box center [498, 127] width 149 height 28
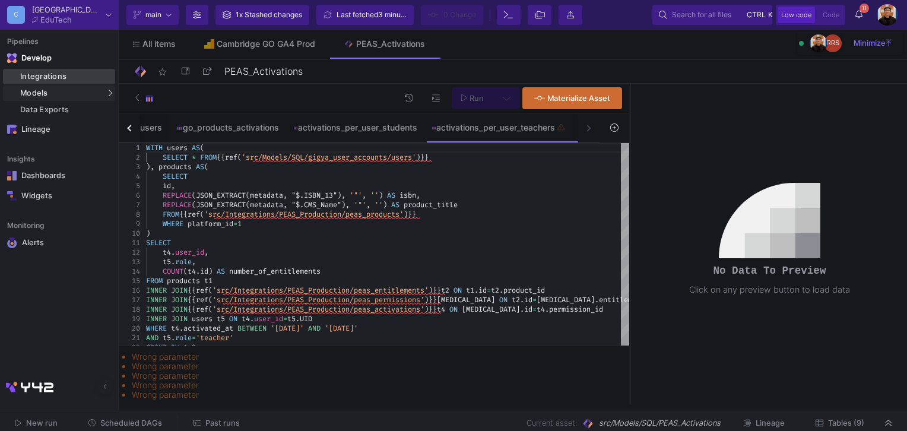
click at [38, 79] on div "Integrations" at bounding box center [66, 76] width 92 height 9
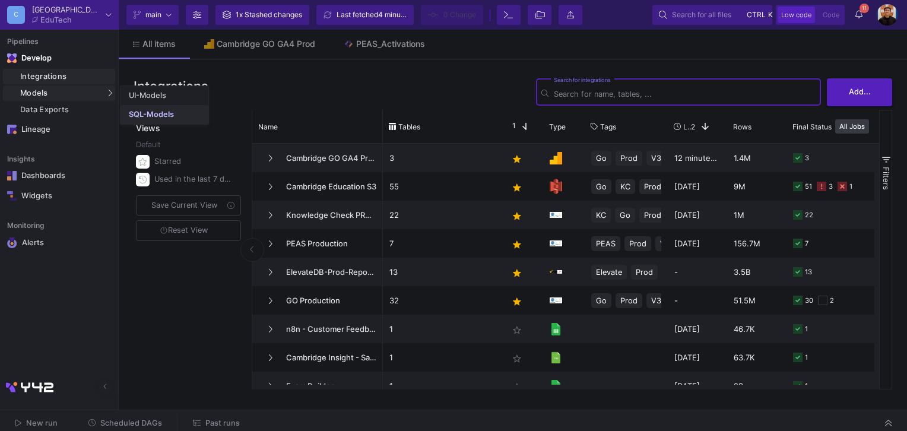
click at [146, 109] on link "SQL-Models" at bounding box center [164, 114] width 88 height 19
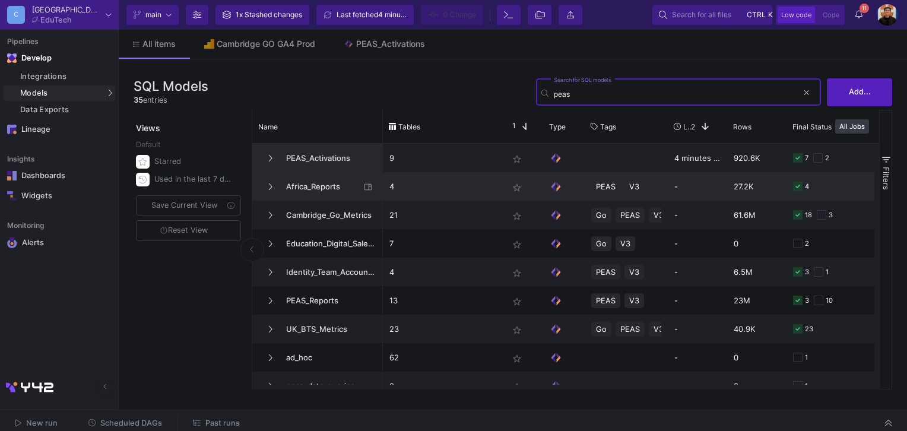
type input "peas"
click at [319, 169] on span "PEAS_Activations" at bounding box center [327, 158] width 97 height 28
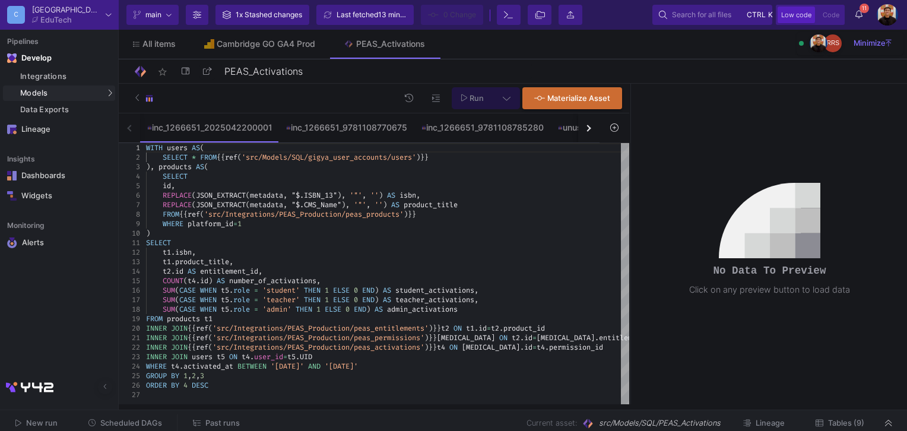
drag, startPoint x: 130, startPoint y: 39, endPoint x: 479, endPoint y: 320, distance: 448.6
click at [479, 320] on div "FROM products t1" at bounding box center [387, 318] width 483 height 9
type textarea "WITH users AS( SELECT * FROM {{ ref('src/Models/SQL/gigya_user_accounts/users')…"
click at [440, 187] on div "id ," at bounding box center [387, 185] width 483 height 9
click at [596, 128] on button "button" at bounding box center [588, 127] width 21 height 29
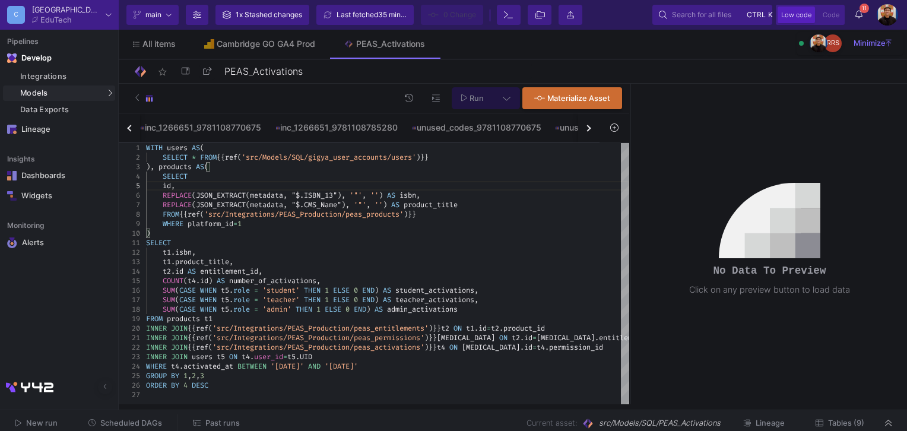
click at [596, 128] on button "button" at bounding box center [588, 127] width 21 height 29
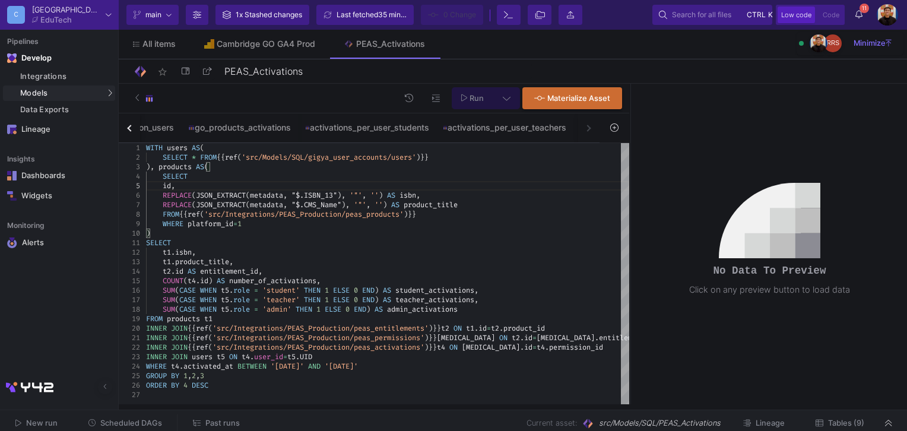
click at [596, 128] on div "inc_1266651_2025042200001 inc_1266651_9781108770675 inc_1266651_9781108785280 u…" at bounding box center [359, 128] width 481 height 30
click at [392, 10] on span "35 minutes ago" at bounding box center [403, 14] width 51 height 9
click at [532, 129] on div "activations_per_user_teachers" at bounding box center [504, 127] width 123 height 9
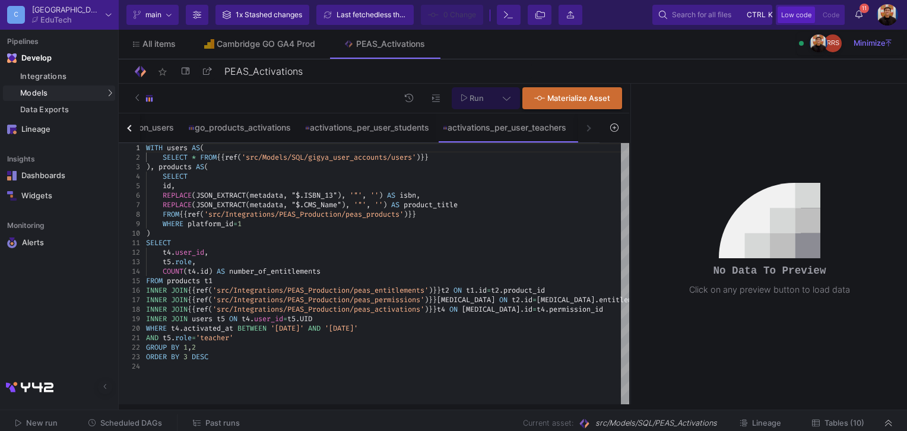
click at [584, 129] on div "inc_1266651_2025042200001 inc_1266651_9781108770675 inc_1266651_9781108785280 u…" at bounding box center [359, 128] width 481 height 30
click at [58, 72] on div "Integrations" at bounding box center [66, 76] width 92 height 9
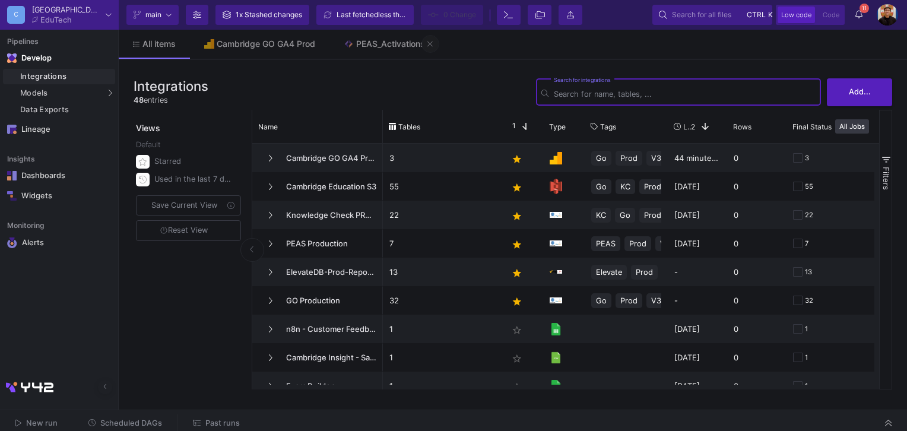
click at [430, 45] on icon at bounding box center [429, 43] width 5 height 5
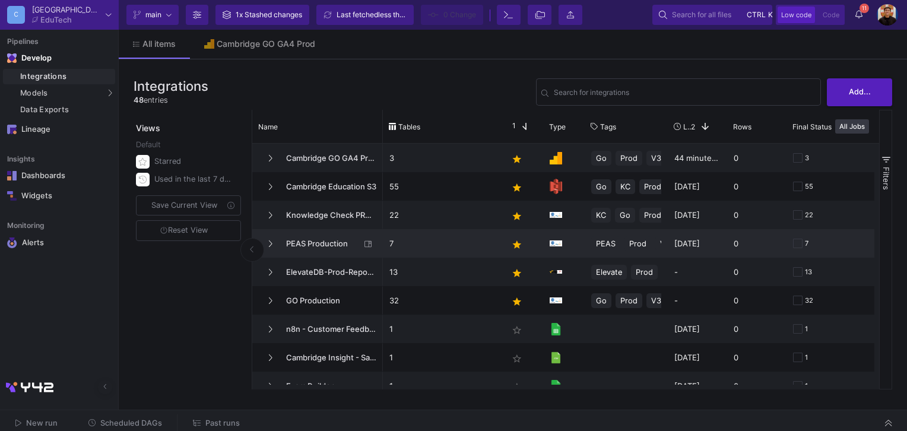
click at [323, 237] on span "PEAS Production" at bounding box center [319, 244] width 81 height 28
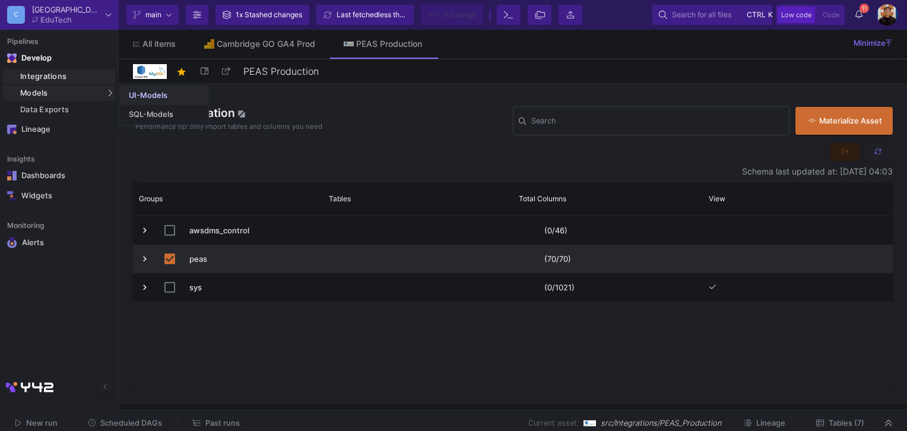
click at [138, 103] on link "UI-Models" at bounding box center [164, 95] width 88 height 19
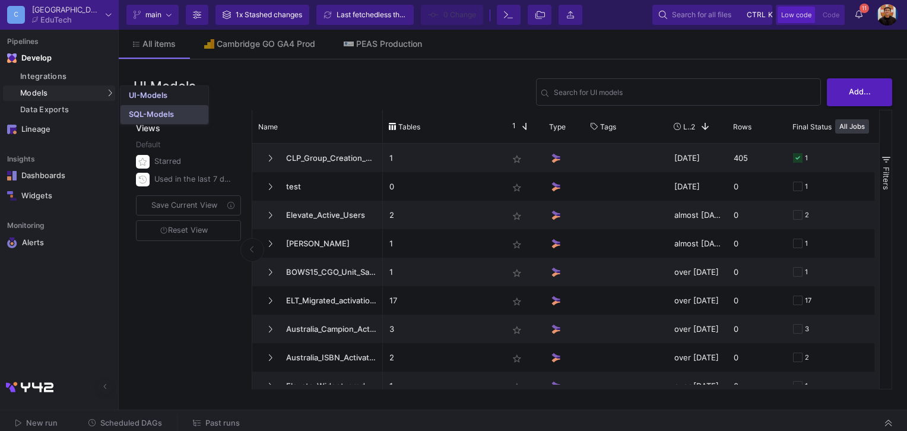
click at [161, 117] on div "SQL-Models" at bounding box center [151, 114] width 45 height 9
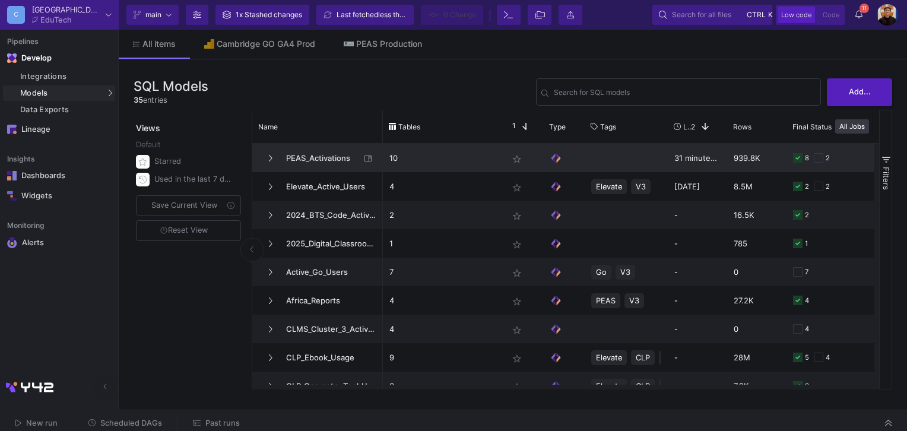
click at [306, 151] on span "PEAS_Activations" at bounding box center [319, 158] width 81 height 28
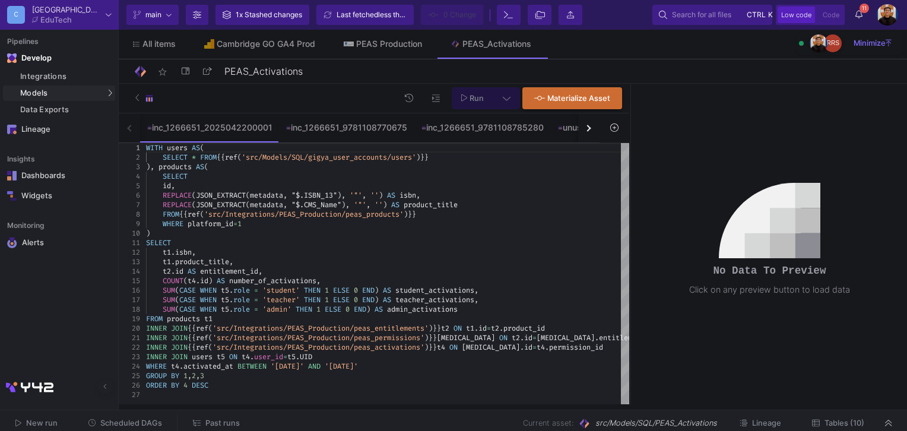
click at [594, 133] on button "button" at bounding box center [588, 127] width 21 height 29
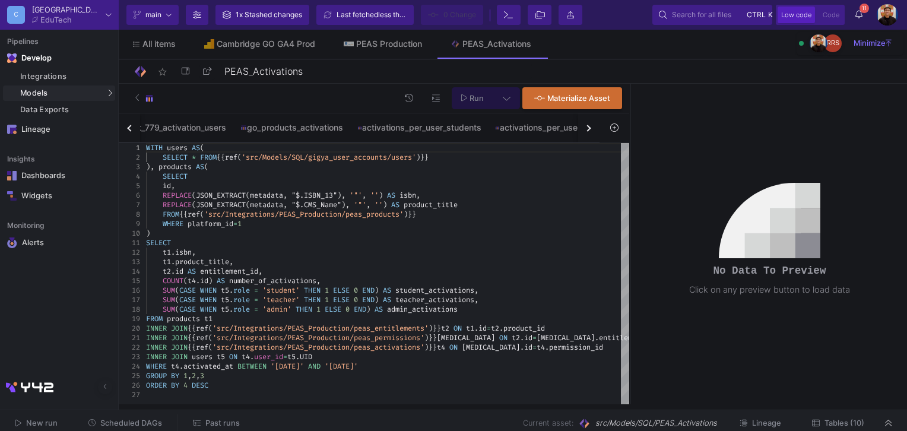
click at [594, 133] on button "button" at bounding box center [588, 127] width 21 height 29
click at [594, 133] on div "inc_1266651_2025042200001 inc_1266651_9781108770675 inc_1266651_9781108785280 u…" at bounding box center [359, 128] width 481 height 30
click at [539, 129] on div "for_testing" at bounding box center [537, 127] width 57 height 9
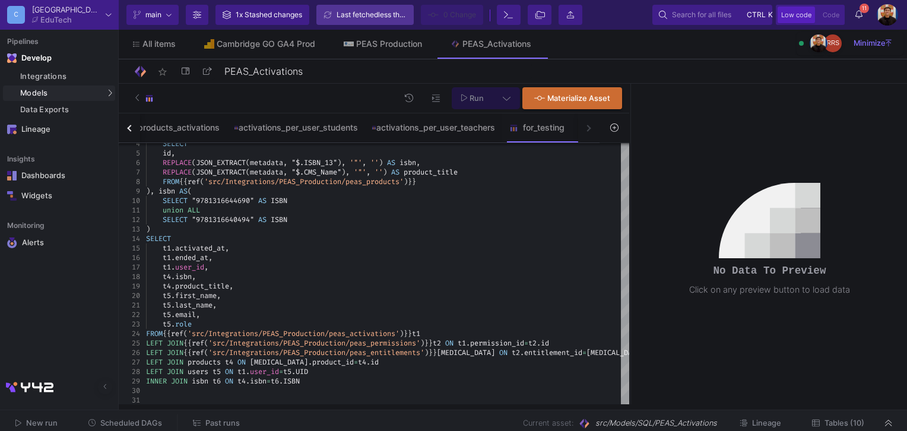
click at [370, 17] on div "Last fetched less than a minute ago" at bounding box center [371, 15] width 71 height 18
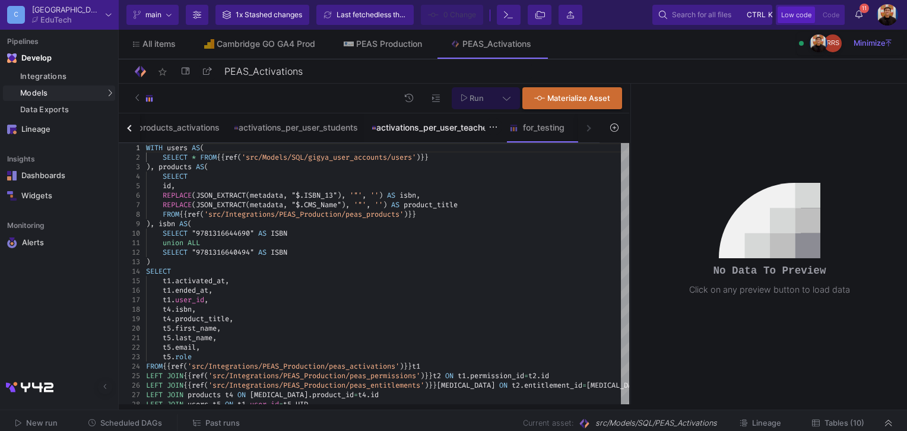
click at [433, 120] on div "activations_per_user_teachers" at bounding box center [433, 127] width 138 height 28
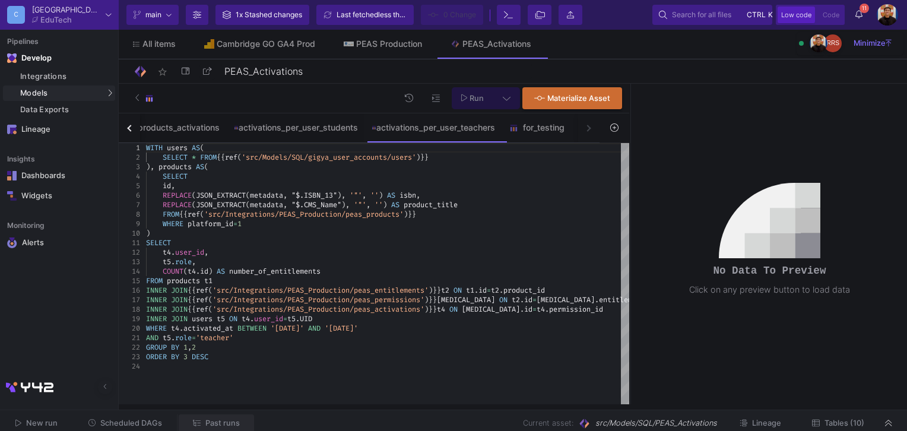
click at [244, 418] on button "Past runs" at bounding box center [216, 423] width 75 height 18
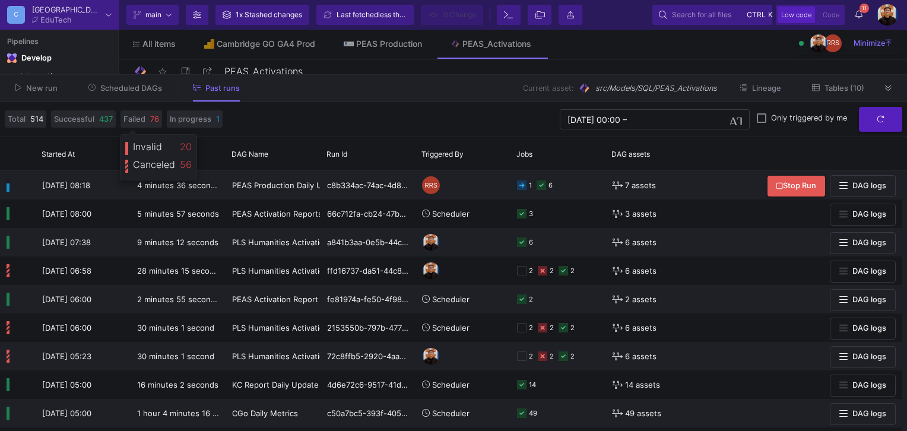
click at [135, 96] on button "Scheduled DAGs" at bounding box center [125, 88] width 103 height 18
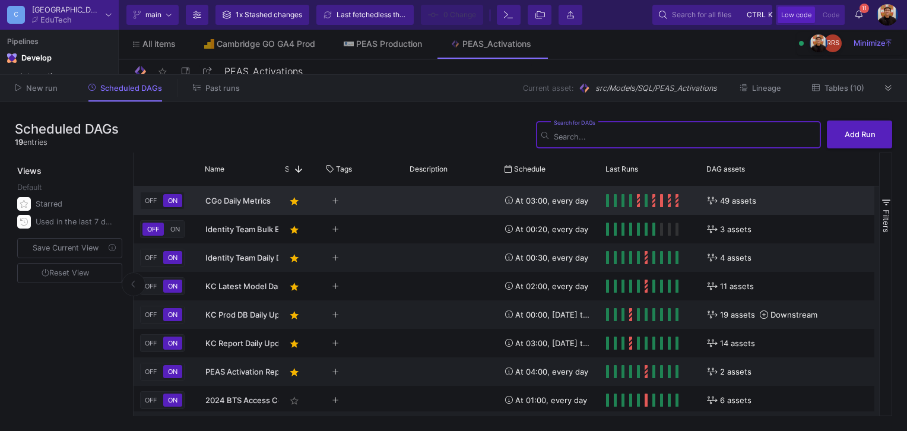
click at [234, 202] on span "CGo Daily Metrics" at bounding box center [237, 200] width 65 height 9
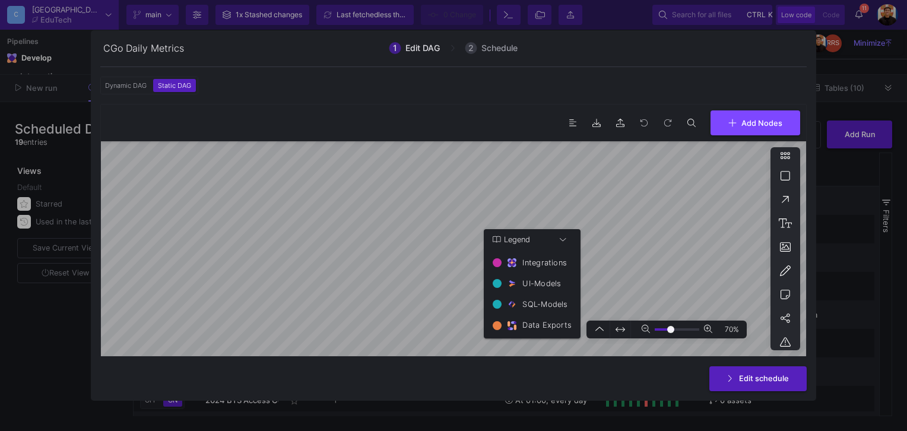
click at [648, 330] on icon at bounding box center [645, 329] width 8 height 8
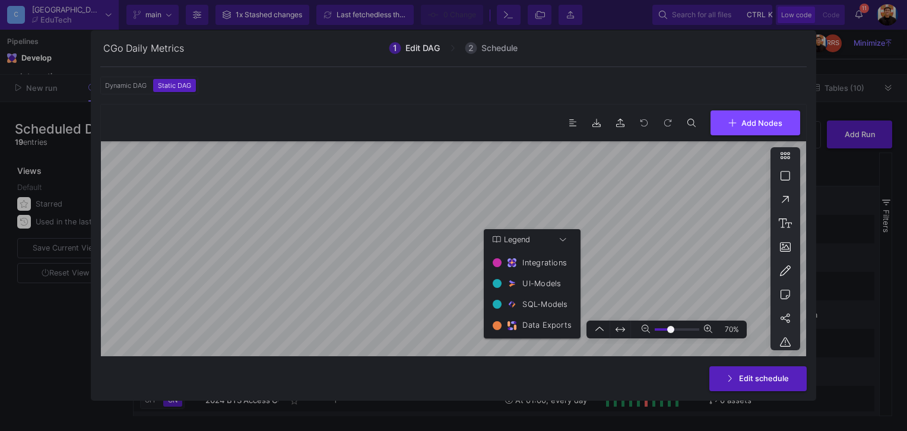
click at [648, 330] on icon at bounding box center [645, 329] width 8 height 8
type input "-6"
click at [330, 397] on form "1 Edit DAG 2 Schedule Dynamic DAG Static DAG Asset(s) to build Preferred Mode I…" at bounding box center [453, 215] width 725 height 370
click at [861, 201] on div at bounding box center [453, 215] width 907 height 431
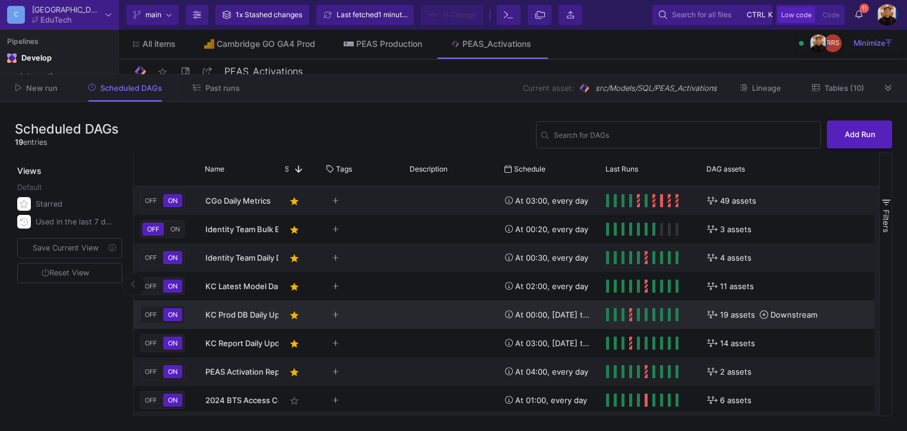
drag, startPoint x: 396, startPoint y: 259, endPoint x: 401, endPoint y: 322, distance: 63.7
click at [199, 96] on button "Past runs" at bounding box center [216, 88] width 75 height 18
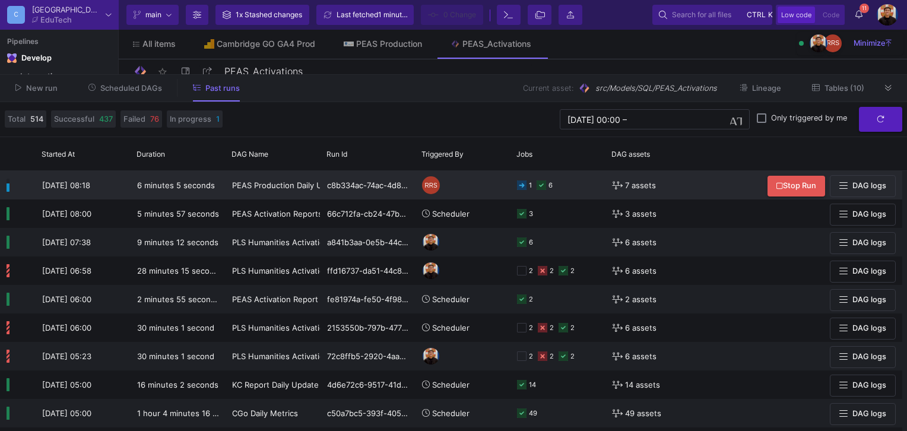
click at [482, 189] on y42-orchestration-triggered-by "RRS" at bounding box center [463, 184] width 82 height 27
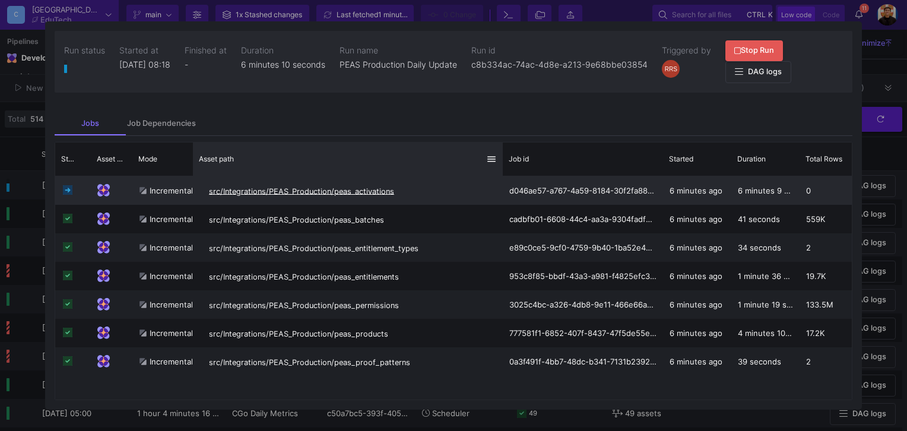
drag, startPoint x: 339, startPoint y: 148, endPoint x: 367, endPoint y: 186, distance: 47.6
click at [500, 147] on div at bounding box center [502, 158] width 5 height 33
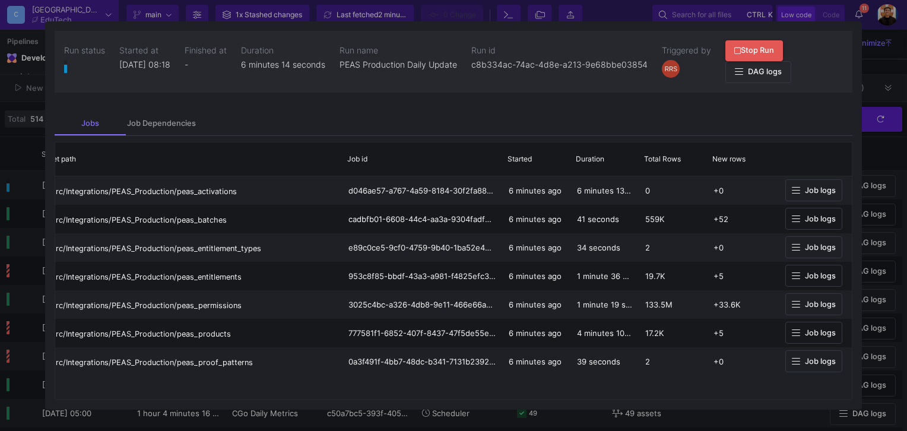
drag, startPoint x: 523, startPoint y: 384, endPoint x: 669, endPoint y: 389, distance: 146.0
click at [882, 69] on div at bounding box center [453, 215] width 907 height 431
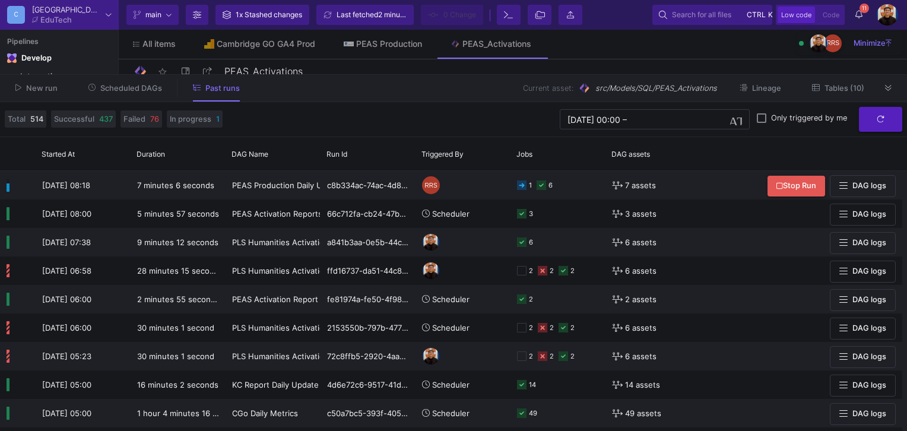
click at [121, 85] on span "Scheduled DAGs" at bounding box center [131, 88] width 62 height 9
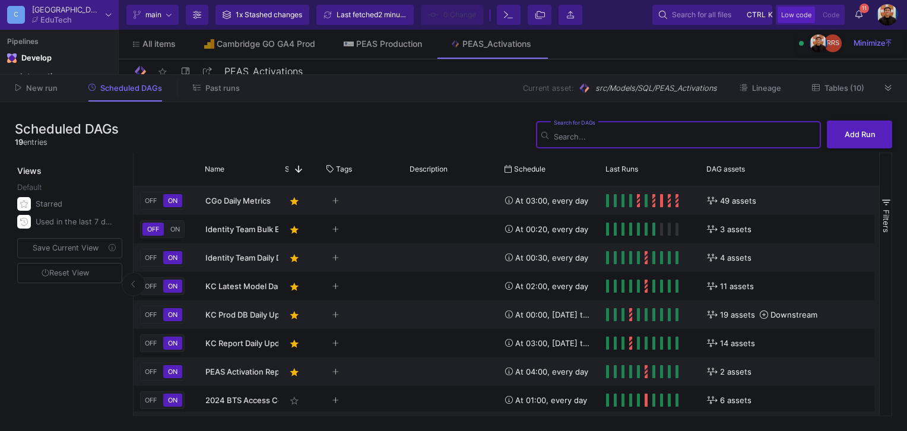
click at [243, 93] on button "Past runs" at bounding box center [216, 88] width 75 height 18
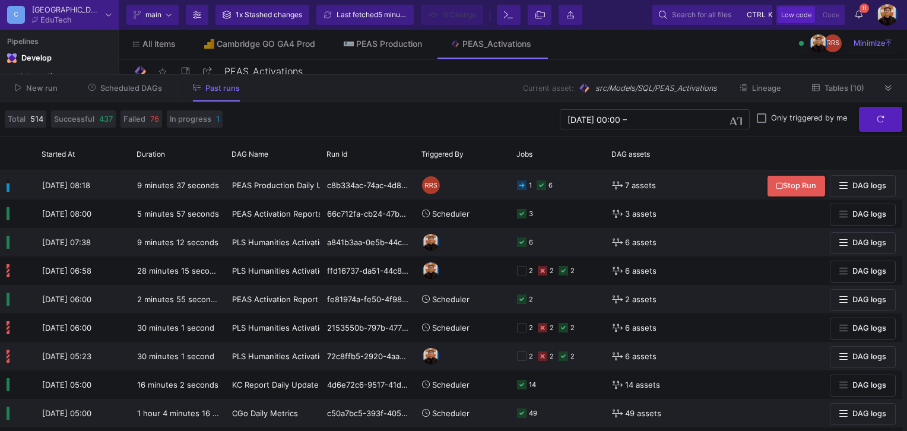
click at [154, 91] on span "Scheduled DAGs" at bounding box center [131, 88] width 62 height 9
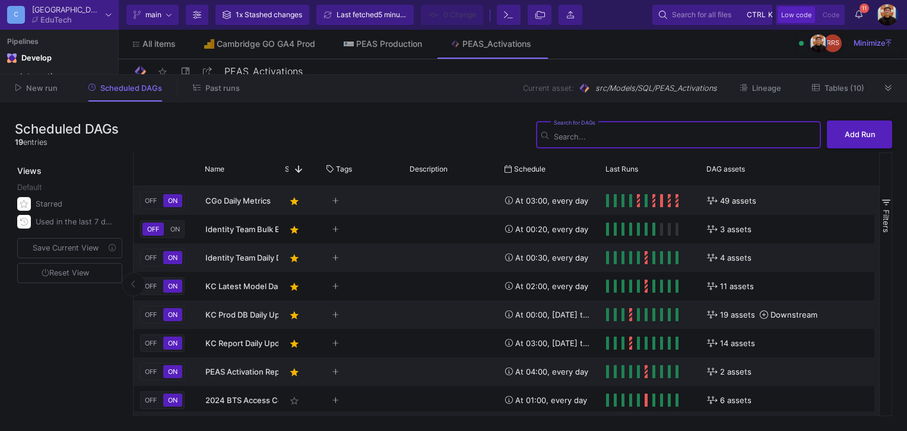
click at [222, 96] on button "Past runs" at bounding box center [216, 88] width 75 height 18
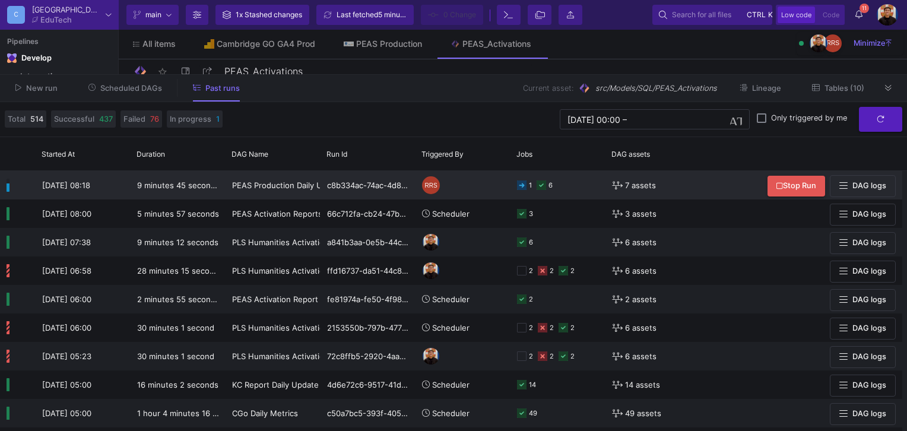
click at [501, 185] on y42-orchestration-triggered-by "RRS" at bounding box center [463, 184] width 82 height 27
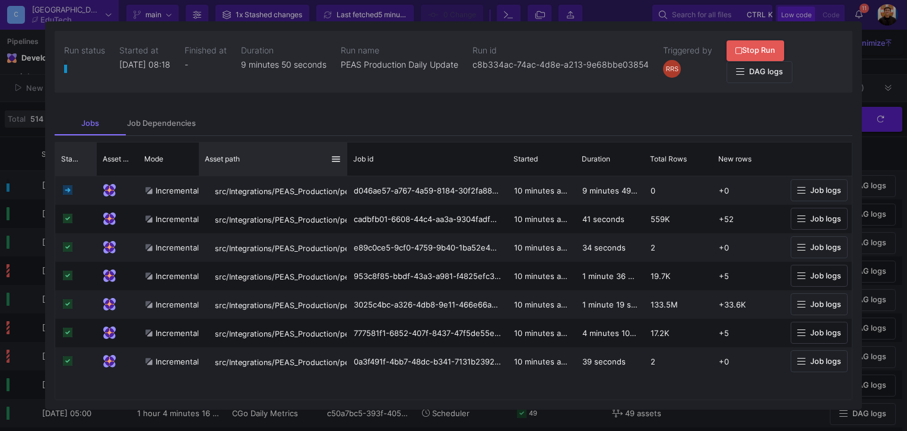
drag, startPoint x: 90, startPoint y: 153, endPoint x: 307, endPoint y: 155, distance: 217.8
click at [310, 155] on div "Status Asset Type" at bounding box center [456, 158] width 802 height 33
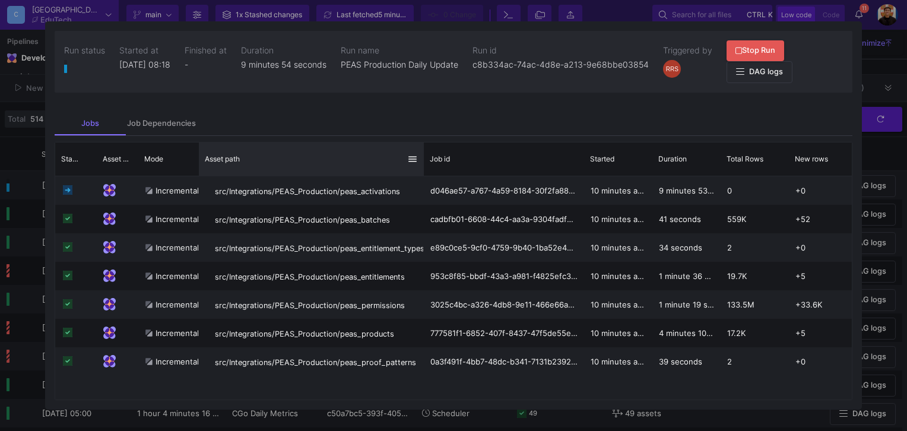
drag, startPoint x: 346, startPoint y: 152, endPoint x: 422, endPoint y: 164, distance: 77.4
click at [422, 164] on div at bounding box center [423, 158] width 5 height 33
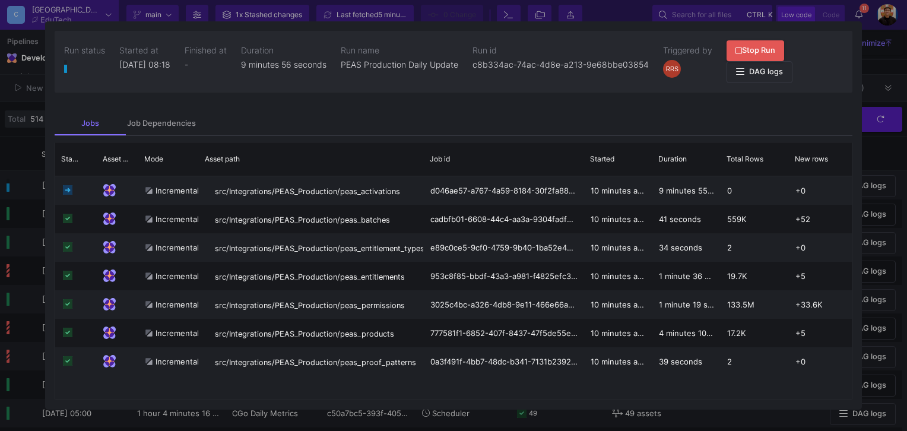
click at [885, 183] on div at bounding box center [453, 215] width 907 height 431
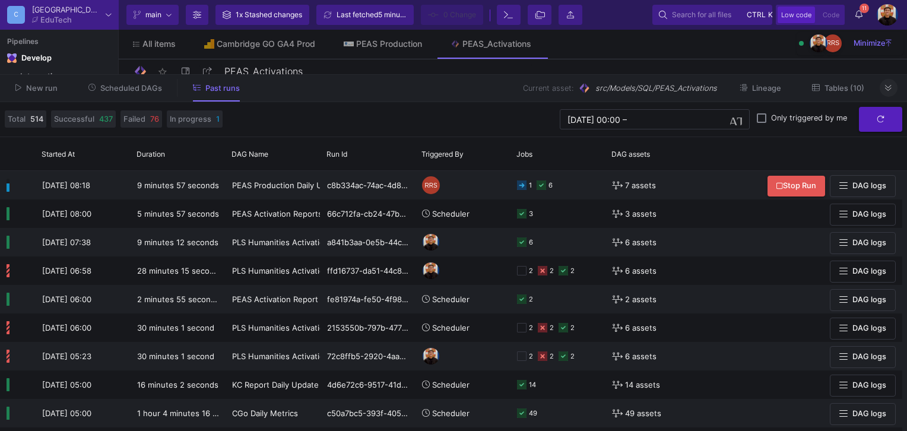
click at [895, 93] on button at bounding box center [888, 88] width 18 height 18
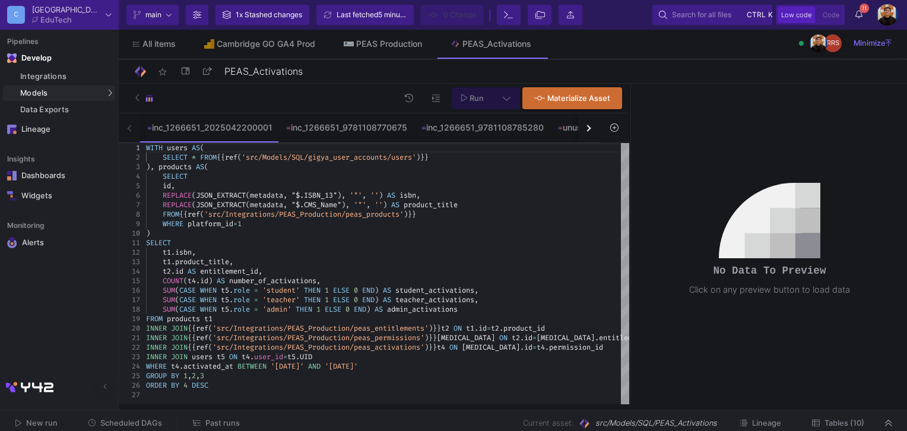
click at [861, 23] on y42-notifications-label "11 11 Notifications" at bounding box center [858, 15] width 7 height 18
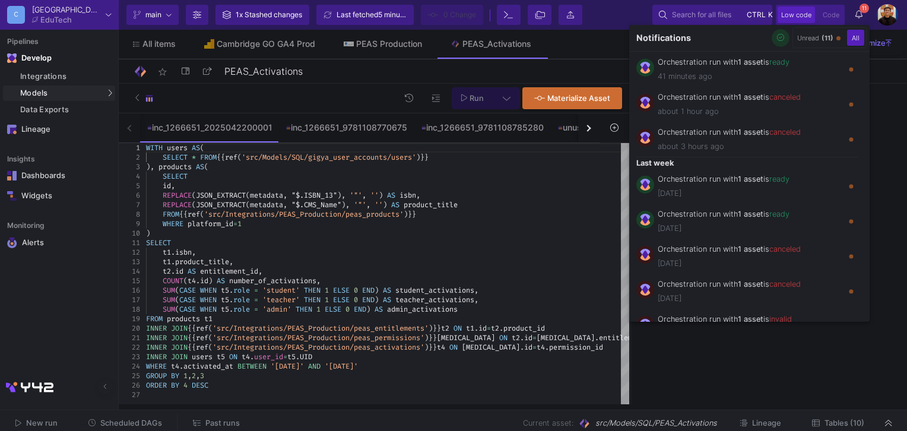
click at [781, 38] on icon "button" at bounding box center [781, 38] width 8 height 8
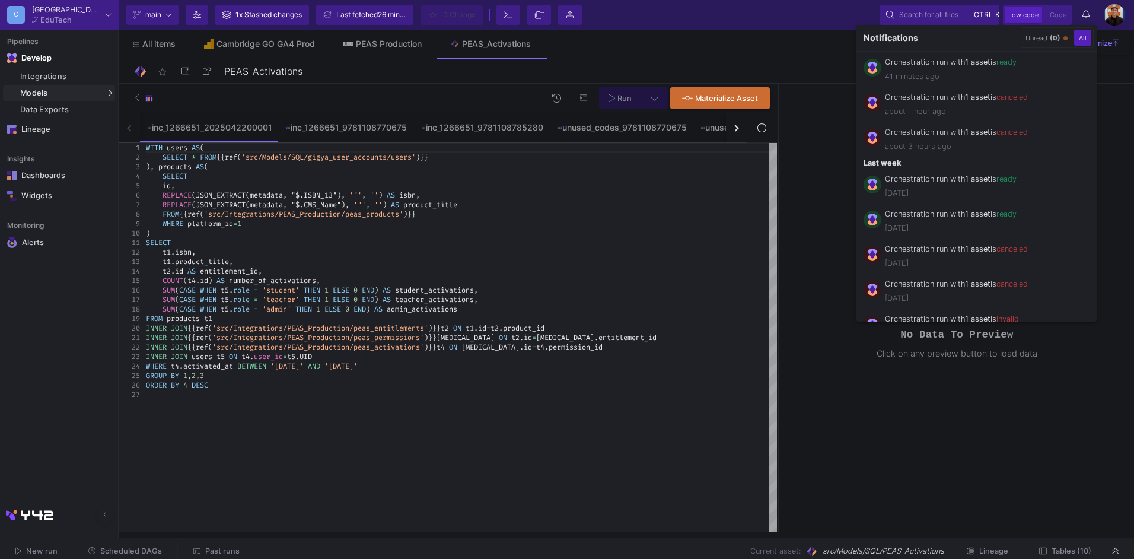
click at [68, 92] on div at bounding box center [567, 279] width 1134 height 559
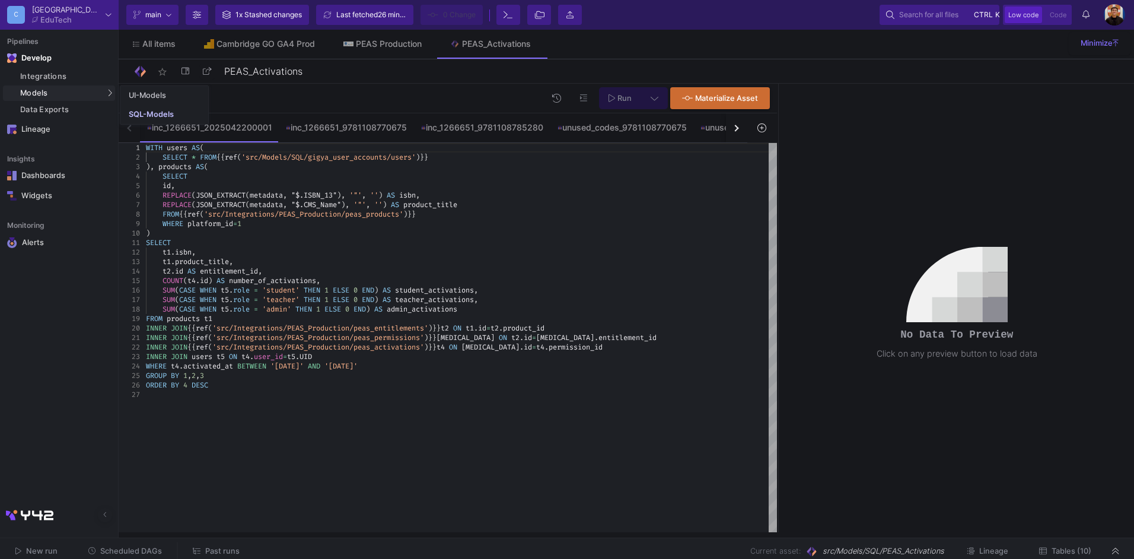
click at [80, 97] on div "Models" at bounding box center [59, 92] width 112 height 15
click at [165, 116] on div "SQL-Models" at bounding box center [151, 114] width 45 height 9
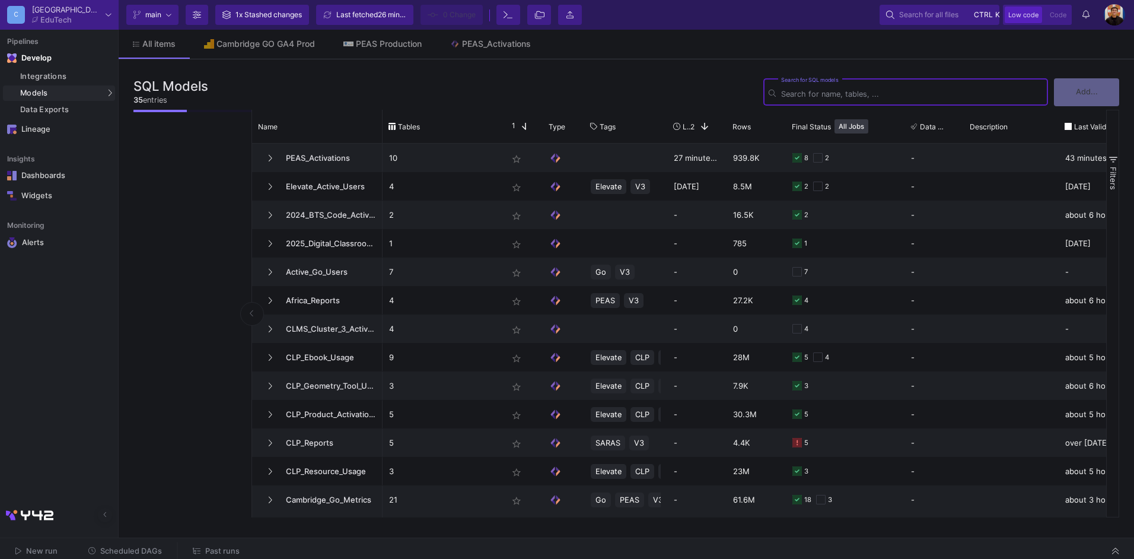
click at [131, 551] on span "Scheduled DAGs" at bounding box center [131, 550] width 62 height 9
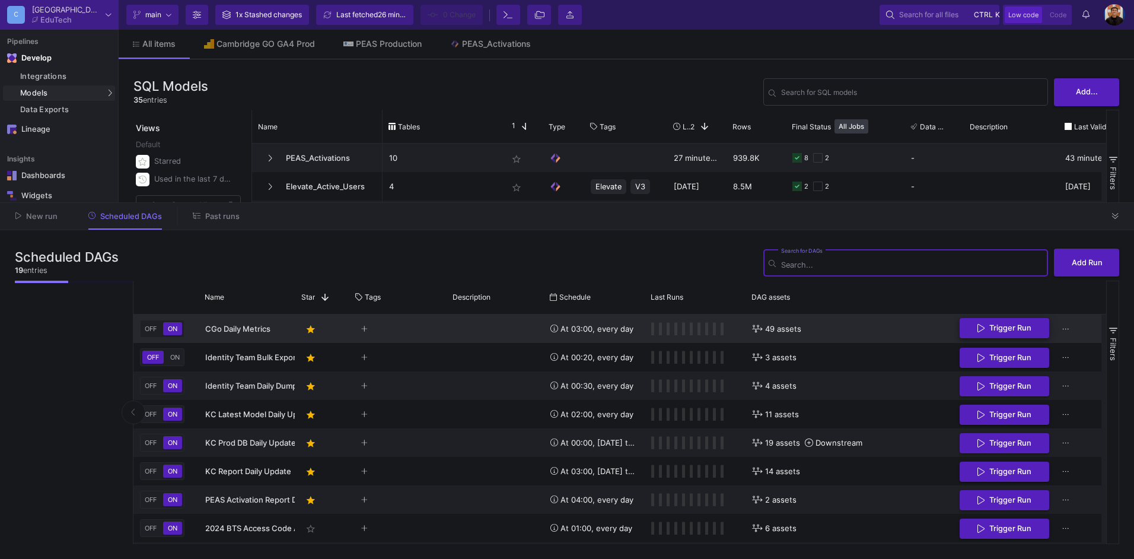
click at [986, 323] on span "Trigger Run" at bounding box center [1005, 327] width 54 height 9
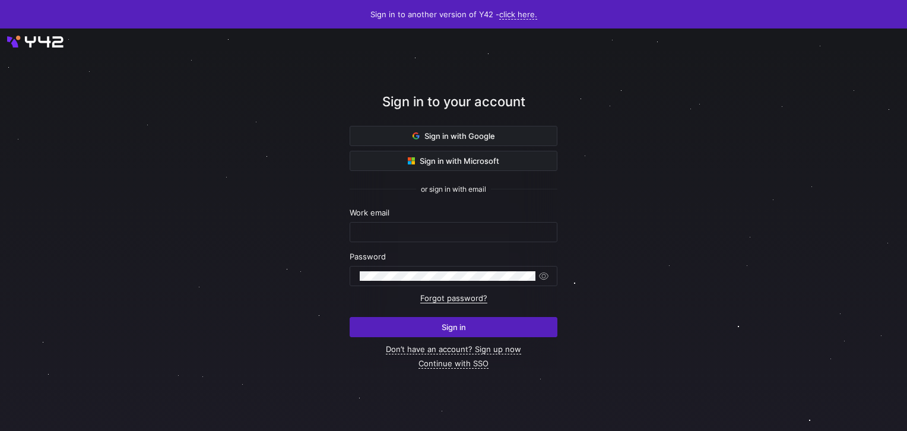
type input "airon.hiwatig@cambridge.org"
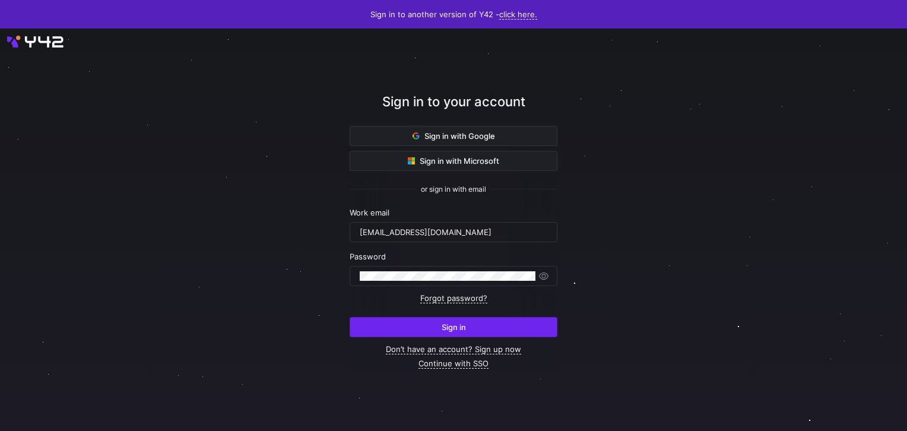
click at [416, 327] on span "submit" at bounding box center [453, 326] width 206 height 19
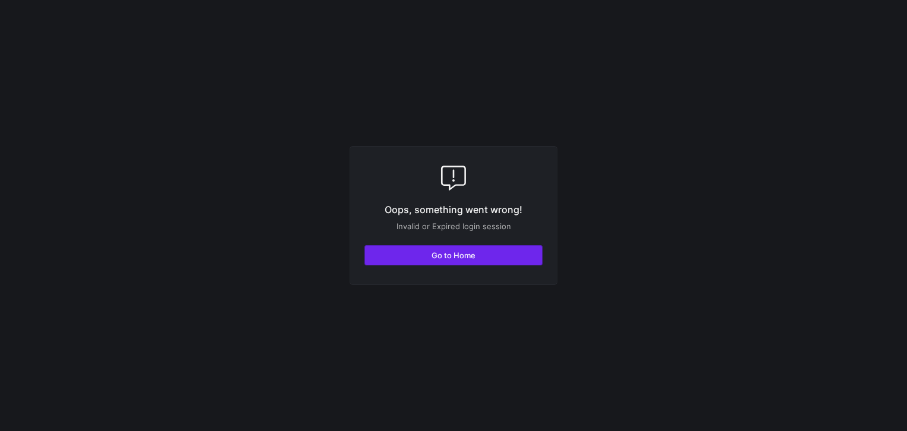
click at [422, 262] on span "button" at bounding box center [453, 255] width 177 height 19
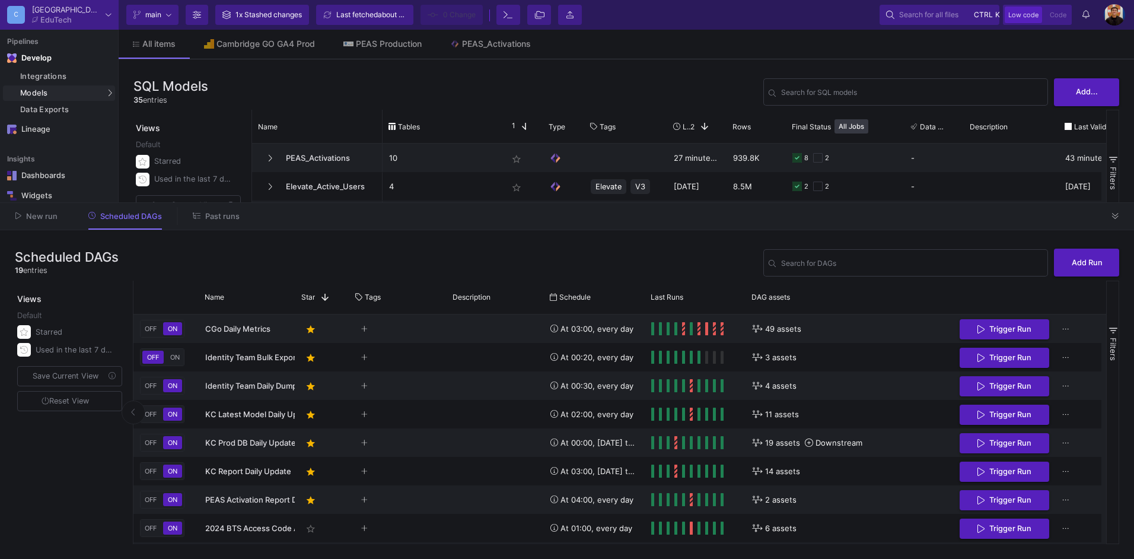
click at [213, 216] on span "Past runs" at bounding box center [222, 216] width 34 height 9
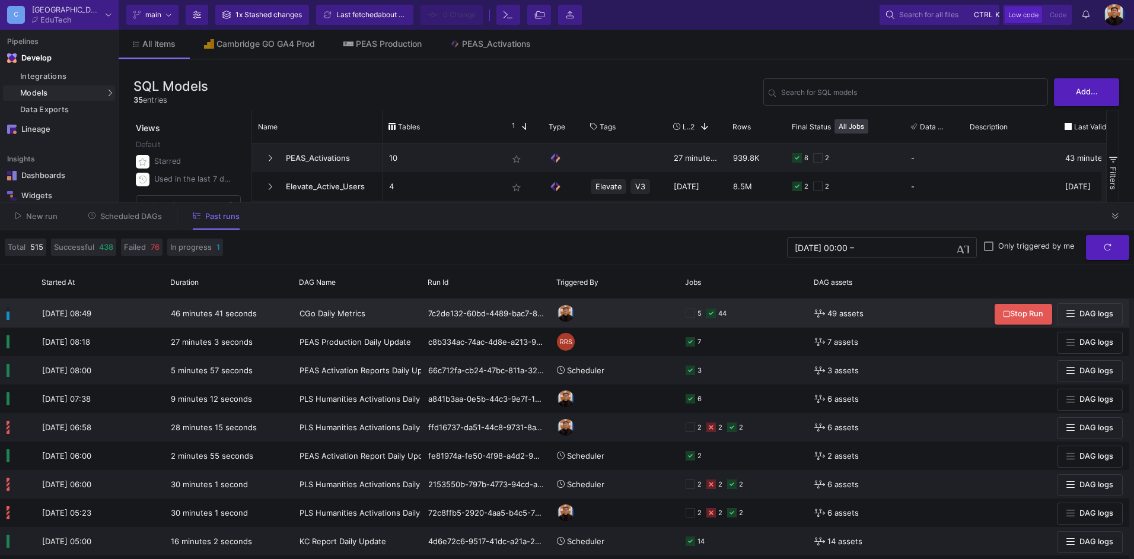
click at [679, 319] on div "5 44" at bounding box center [743, 313] width 129 height 28
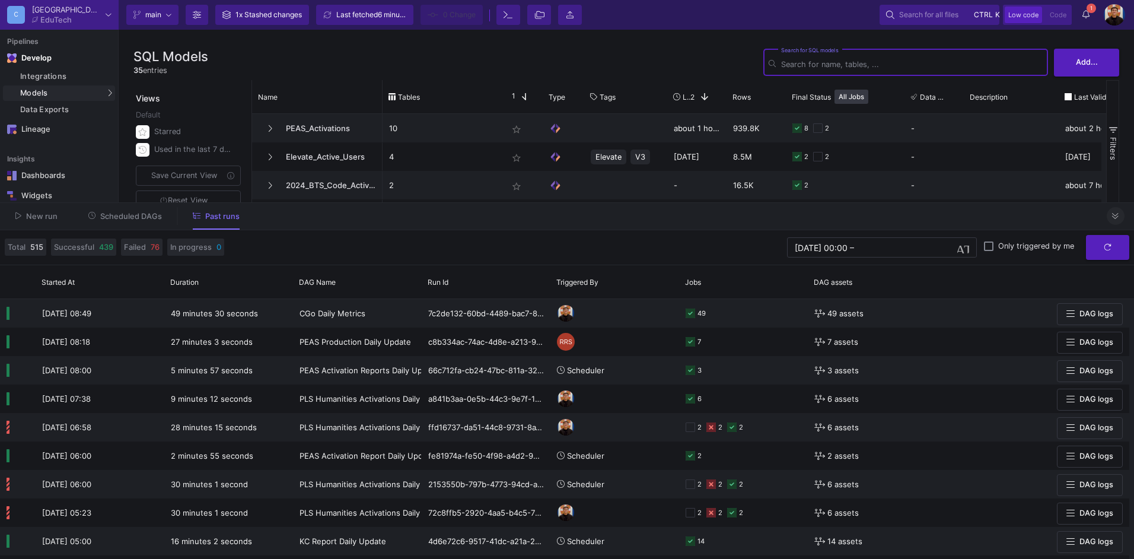
click at [1118, 217] on icon at bounding box center [1115, 216] width 7 height 6
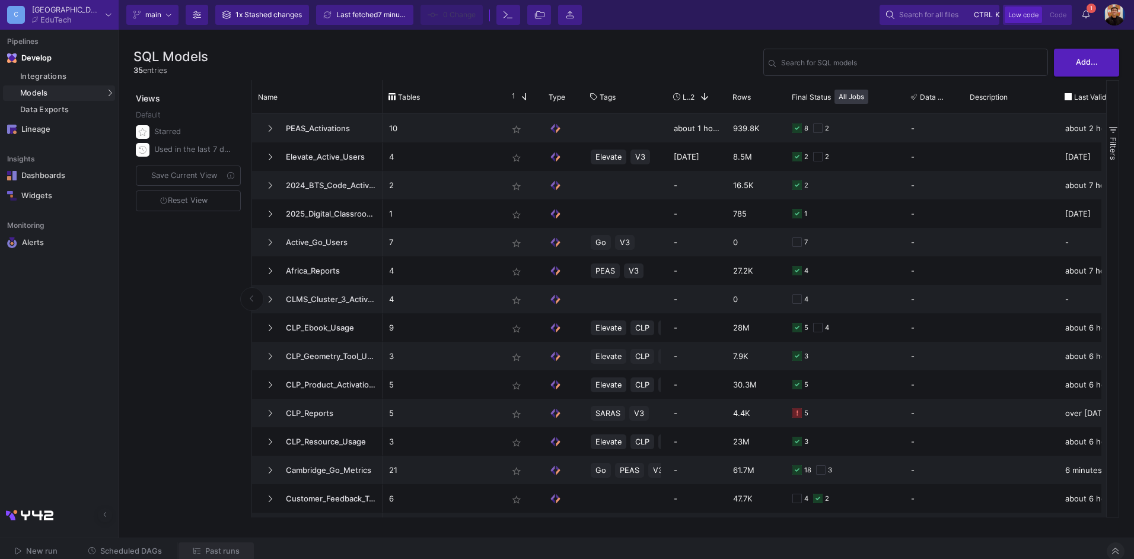
click at [205, 548] on span "Past runs" at bounding box center [222, 550] width 34 height 9
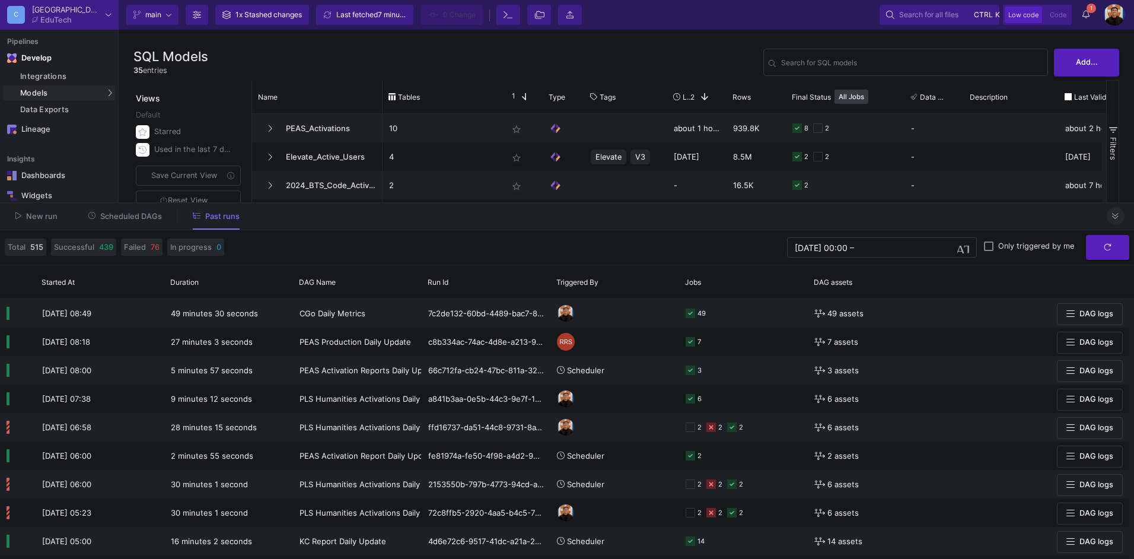
click at [1120, 216] on button at bounding box center [1116, 216] width 18 height 18
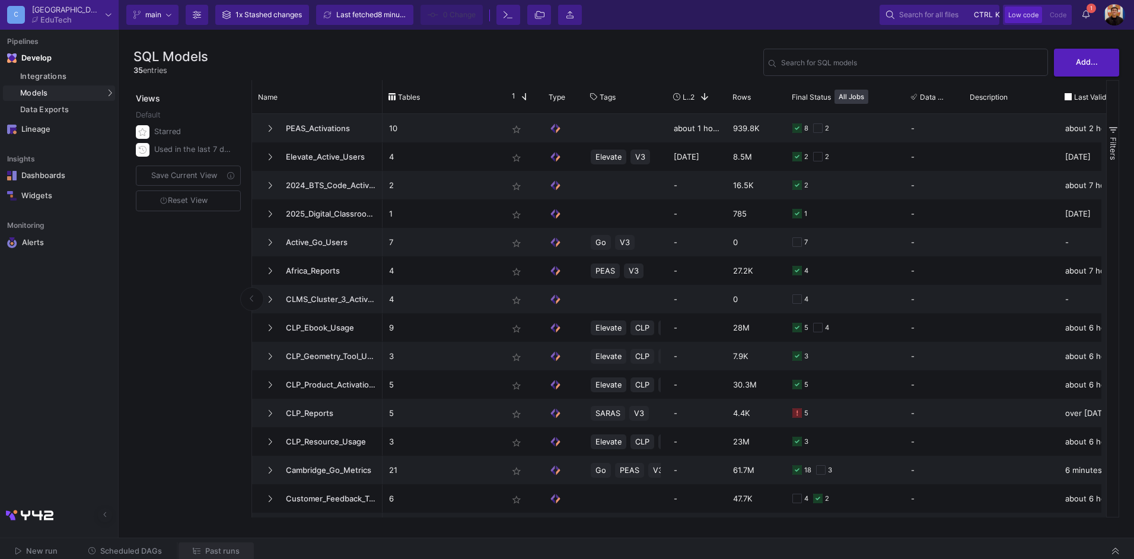
click at [228, 552] on span "Past runs" at bounding box center [222, 550] width 34 height 9
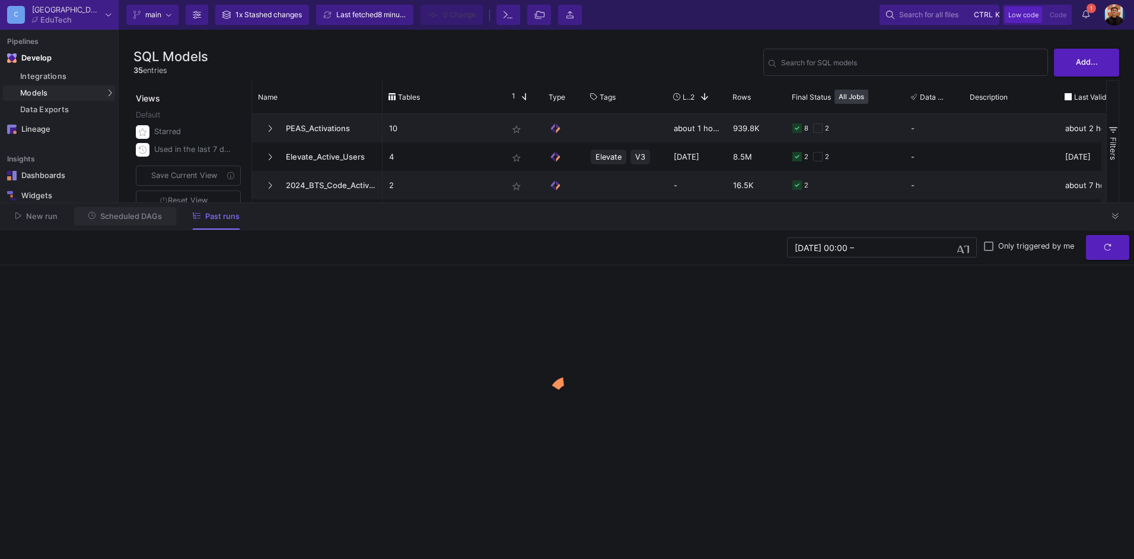
click at [118, 214] on span "Scheduled DAGs" at bounding box center [131, 216] width 62 height 9
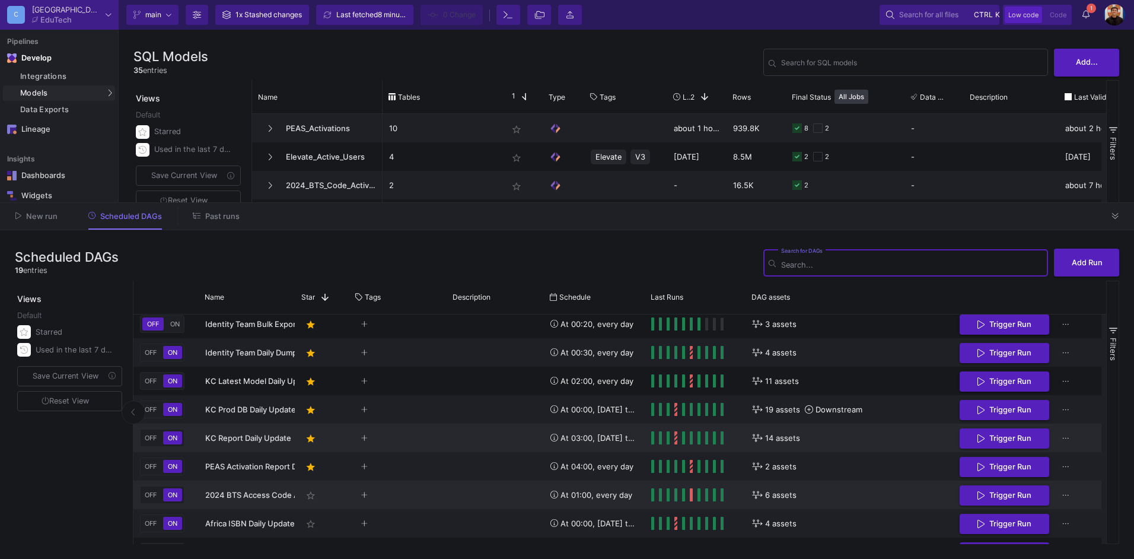
scroll to position [112, 0]
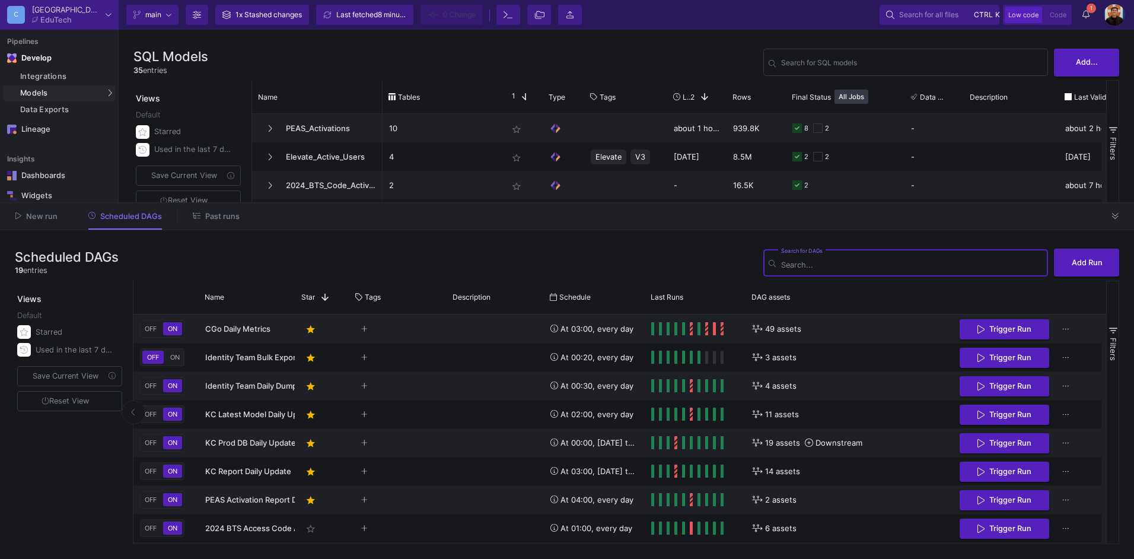
click at [662, 261] on div "Scheduled DAGs 19 entries Search for DAGs Add Run" at bounding box center [567, 263] width 1105 height 36
